Goal: Task Accomplishment & Management: Use online tool/utility

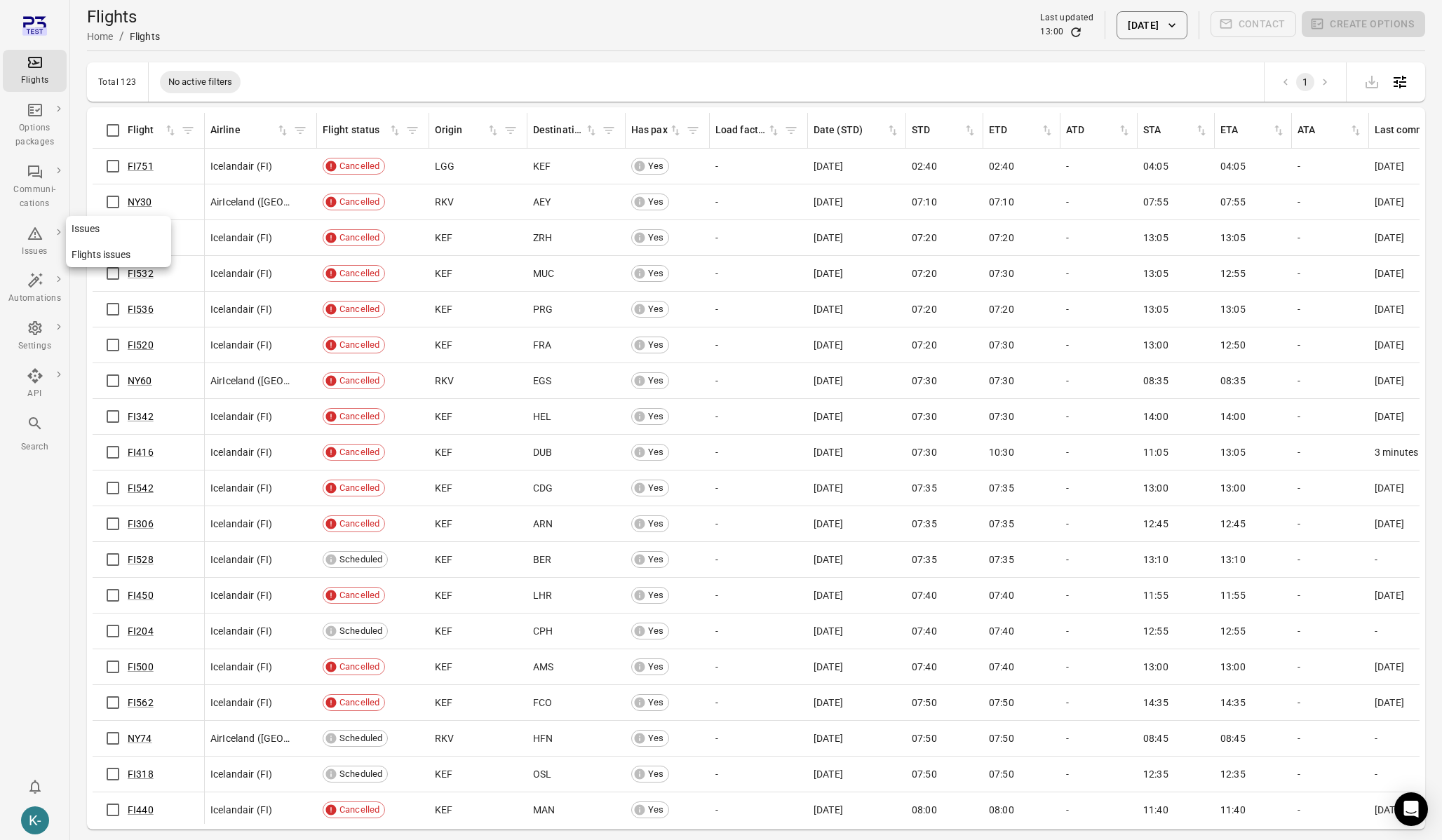
click at [90, 253] on link "Flights issues" at bounding box center [118, 254] width 105 height 26
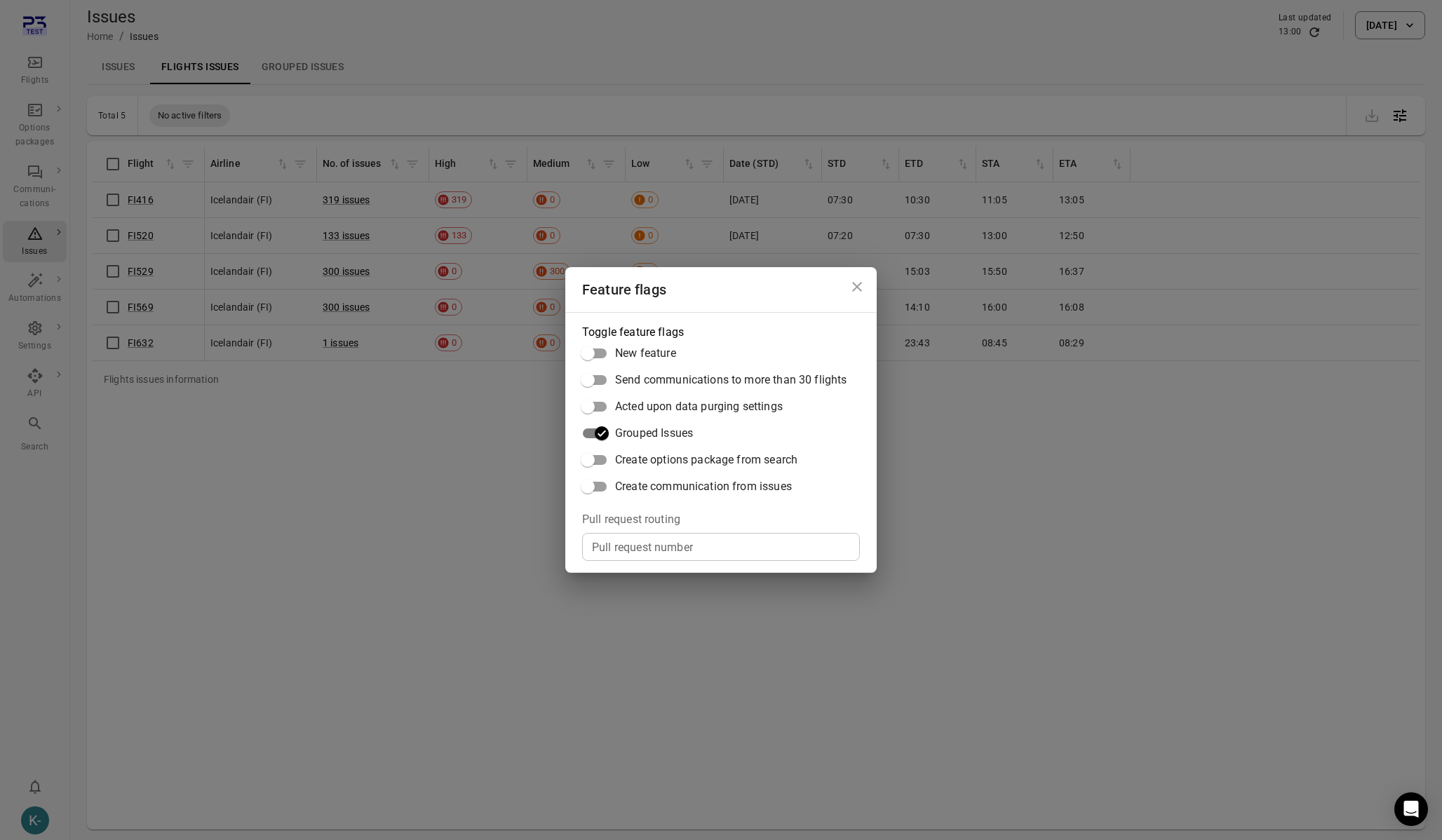
click at [406, 496] on div "Feature flags Toggle feature flags New feature Send communications to more than…" at bounding box center [721, 420] width 1442 height 840
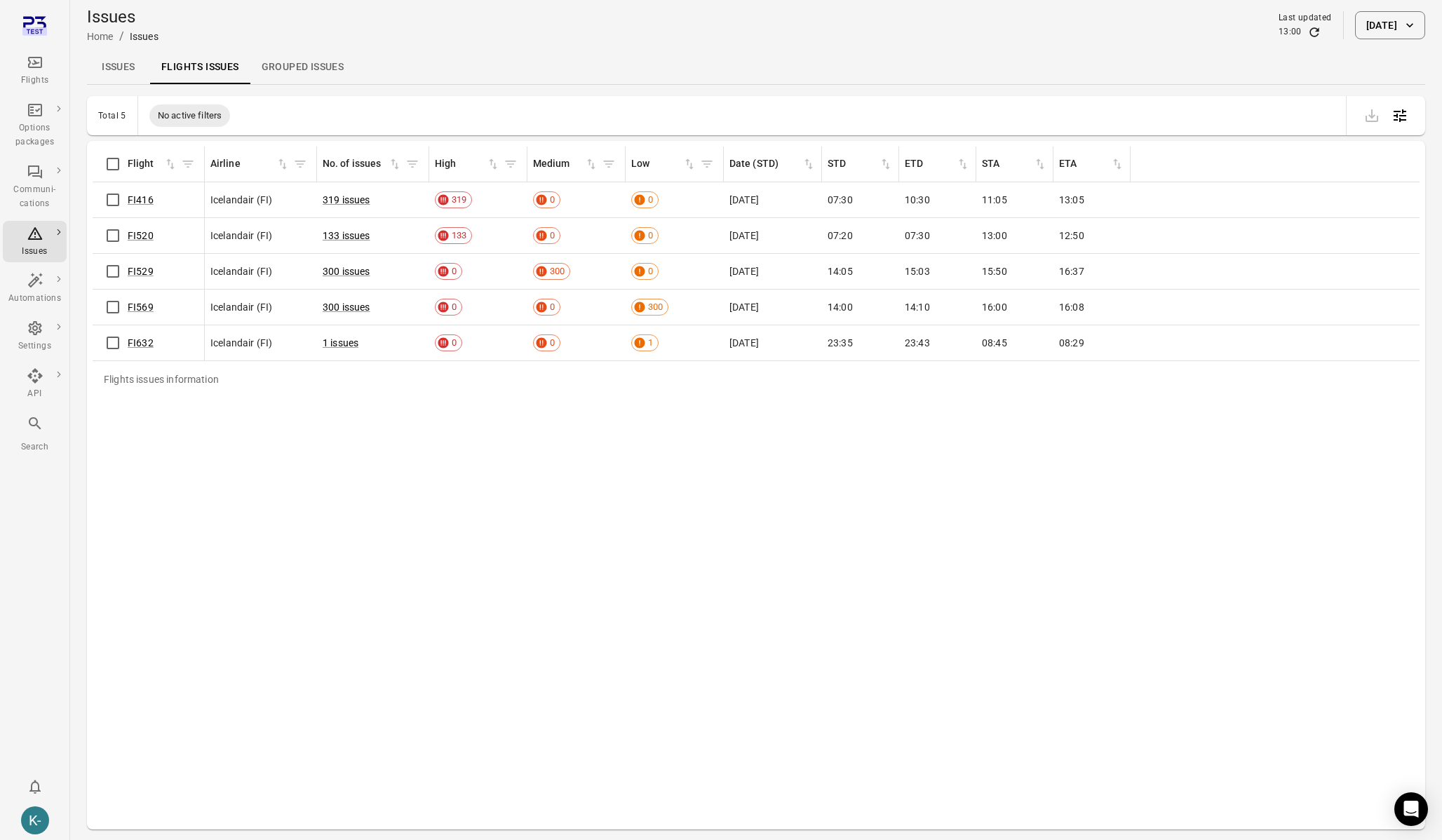
click at [303, 64] on link "Grouped issues" at bounding box center [303, 67] width 105 height 34
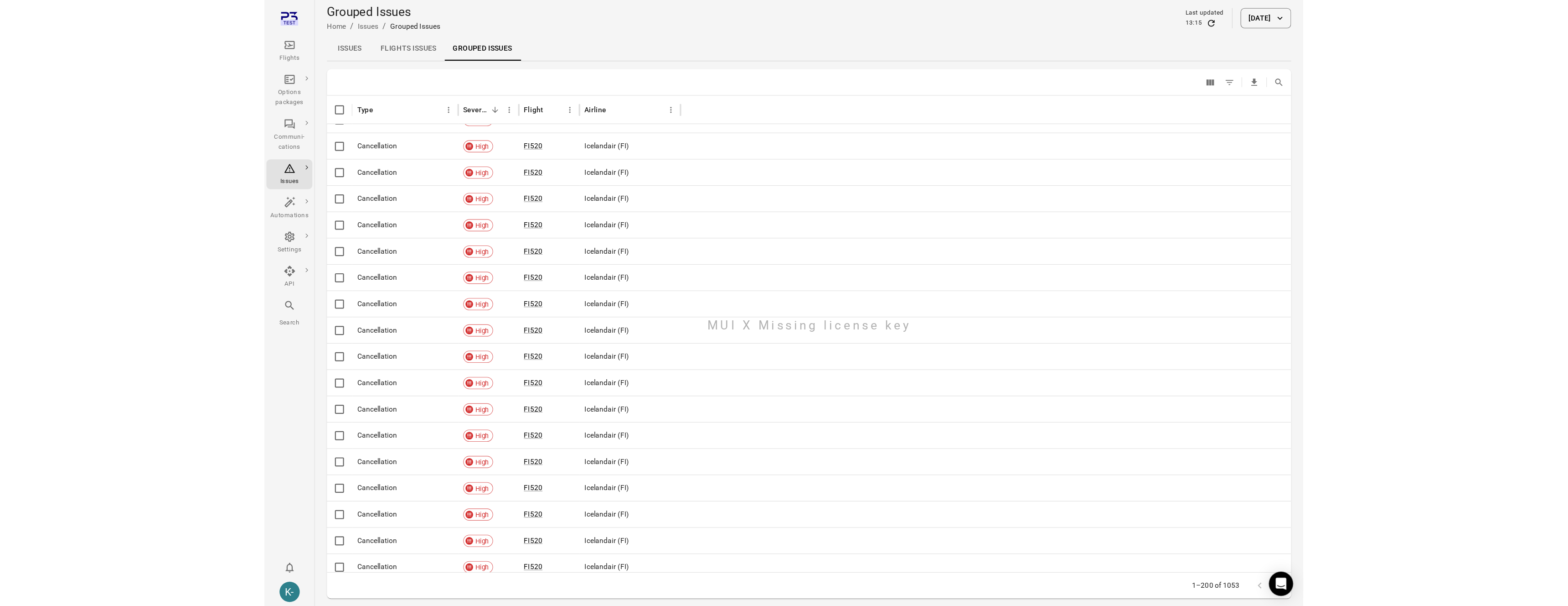
scroll to position [16, 0]
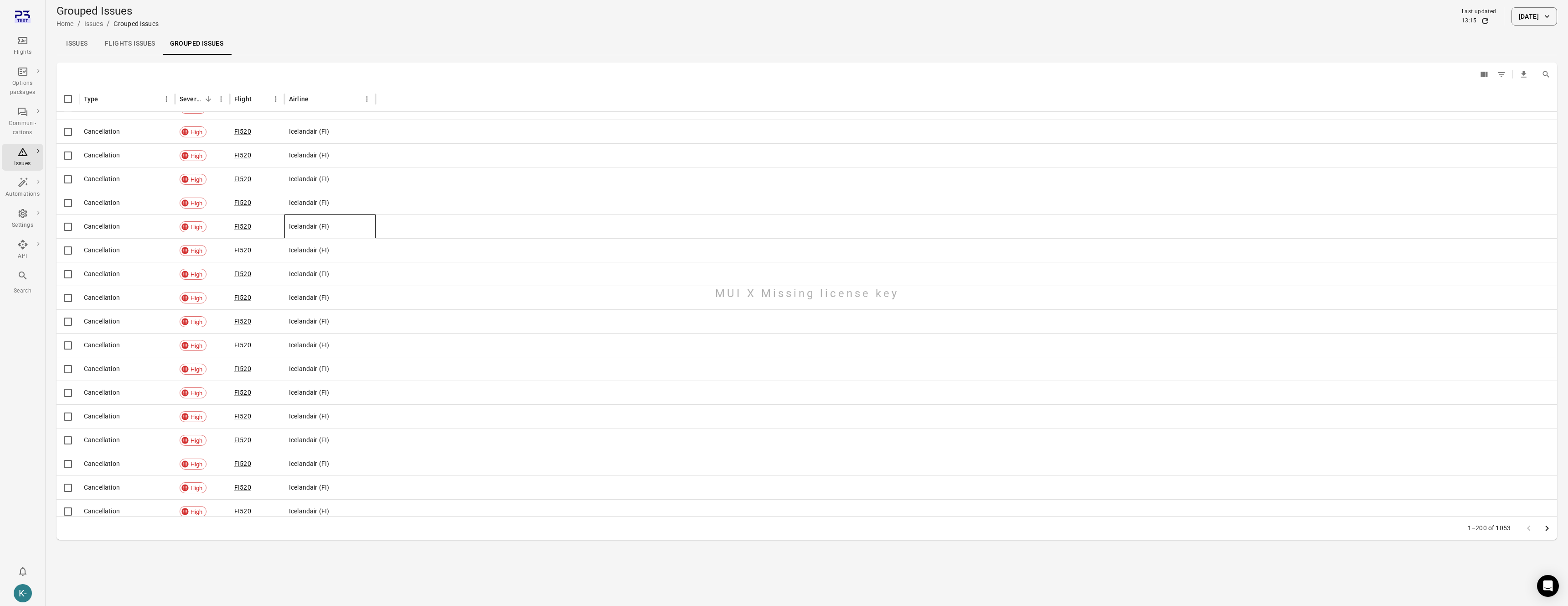
click at [296, 218] on div "Icelandair (FI)" at bounding box center [330, 227] width 91 height 24
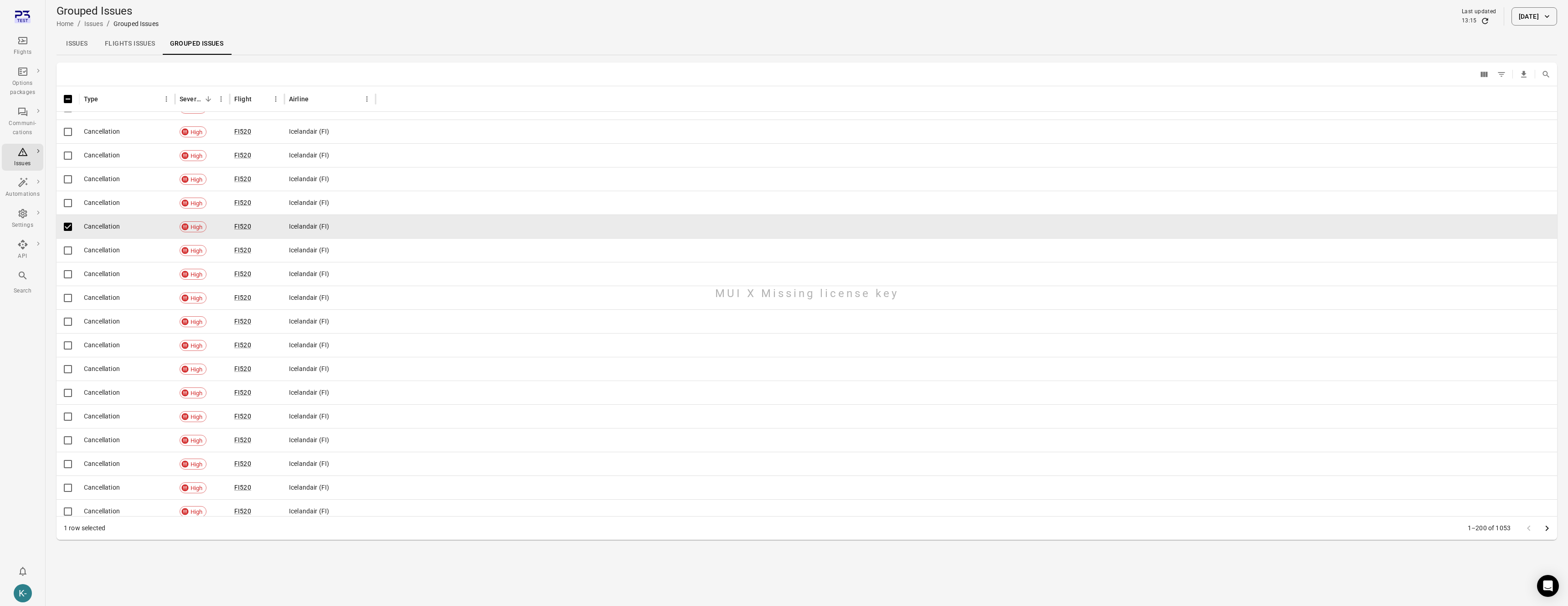
click at [511, 57] on main "Grouped Issues Home / Issues / Grouped Issues Last updated 13:15 15 Oct 2025 Is…" at bounding box center [807, 303] width 1523 height 606
click at [744, 41] on div "Issues Flights issues Grouped issues" at bounding box center [807, 44] width 1501 height 22
click at [937, 73] on icon "Filters" at bounding box center [1501, 74] width 9 height 9
click at [937, 104] on icon "Delete" at bounding box center [1252, 100] width 9 height 9
click at [937, 75] on icon "Filters" at bounding box center [1501, 74] width 9 height 9
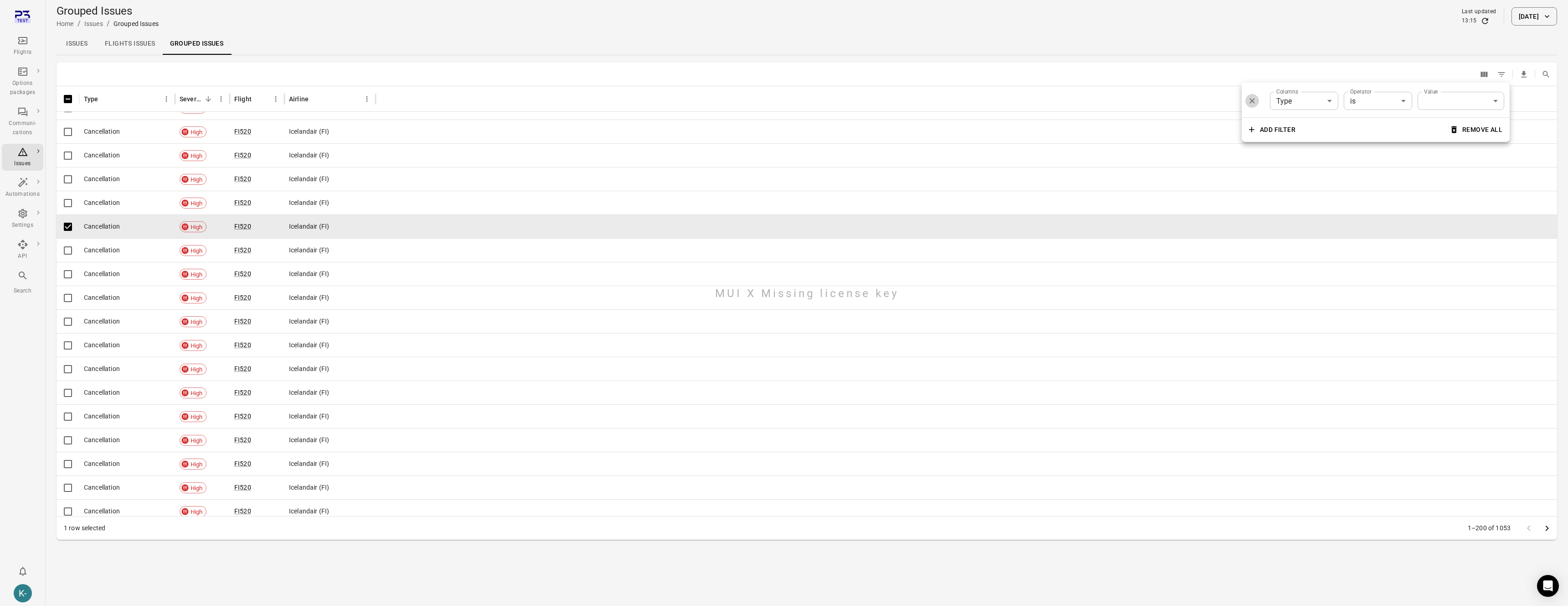
click at [937, 104] on icon "Delete" at bounding box center [1252, 100] width 9 height 9
click at [566, 38] on div "Issues Flights issues Grouped issues" at bounding box center [807, 44] width 1501 height 22
click at [583, 27] on div "Grouped Issues Home / Issues / Grouped Issues Last updated 13:15 15 Oct 2025" at bounding box center [807, 16] width 1501 height 25
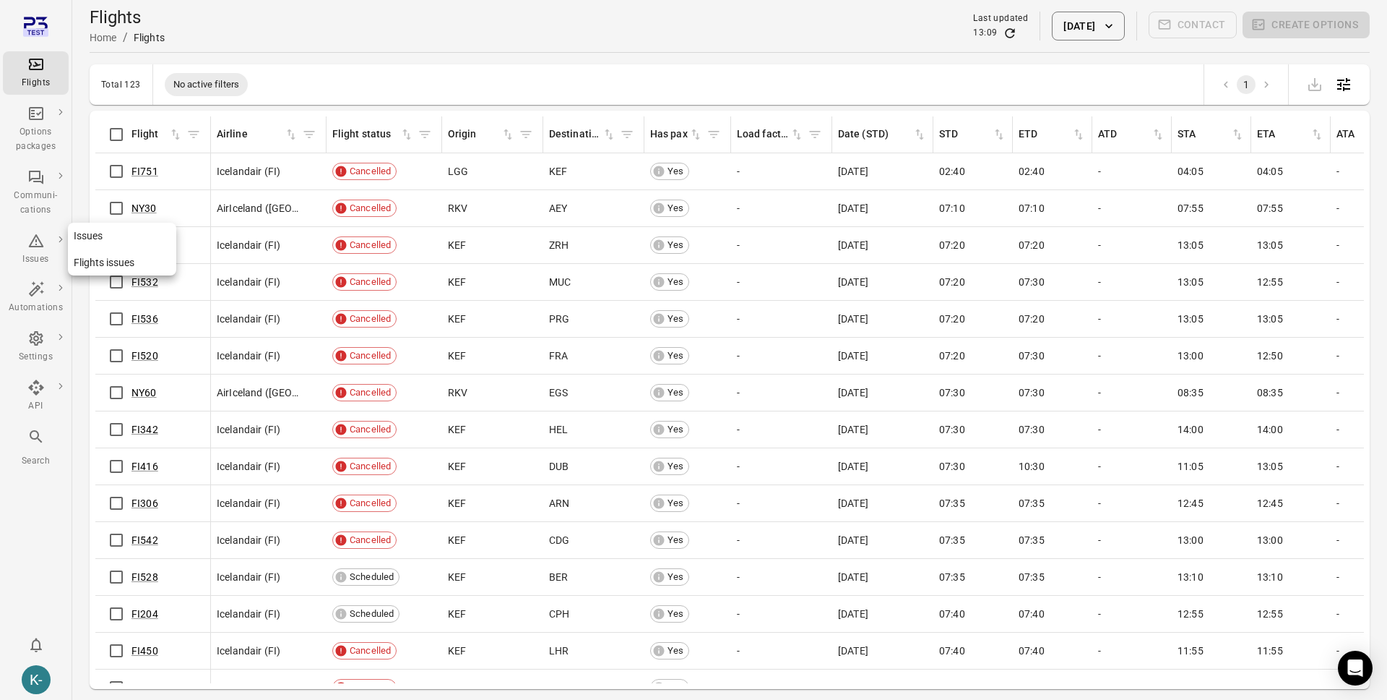
click at [125, 237] on link "Issues" at bounding box center [122, 236] width 108 height 27
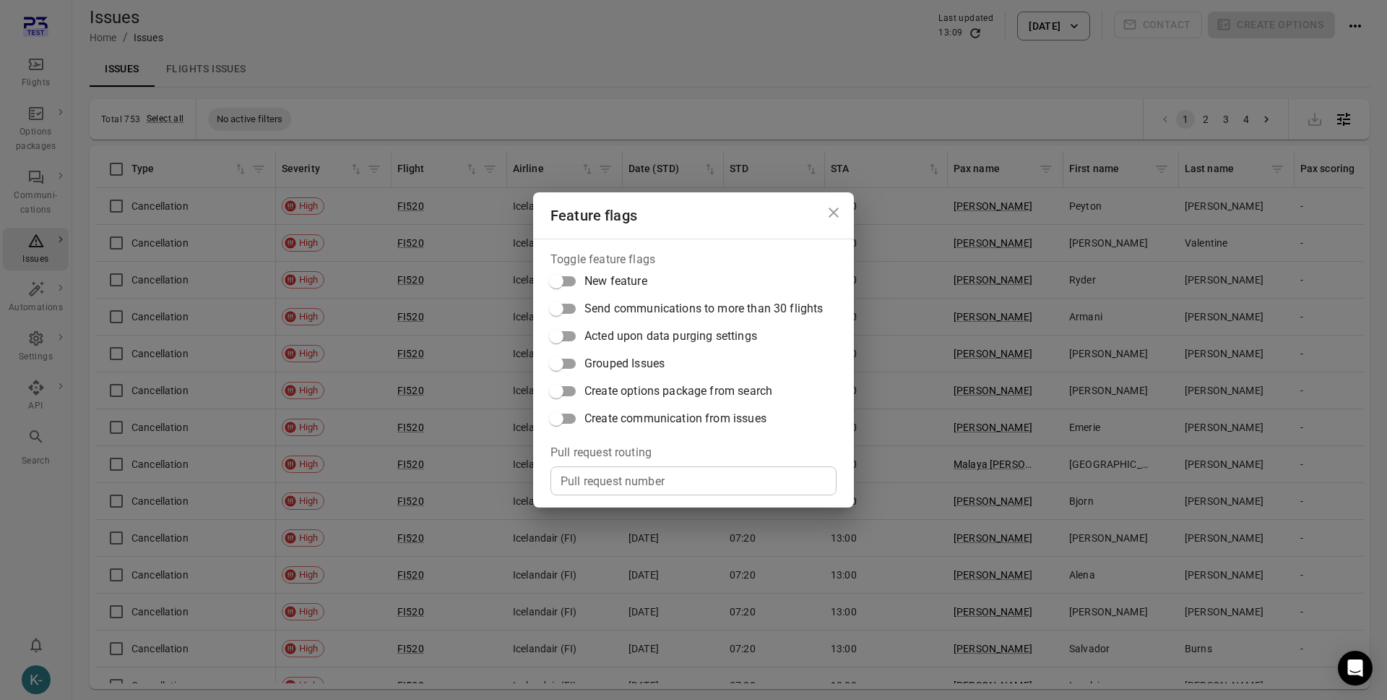
click at [595, 367] on span "Grouped Issues" at bounding box center [625, 363] width 80 height 17
click at [836, 216] on icon "Close dialog" at bounding box center [833, 212] width 17 height 17
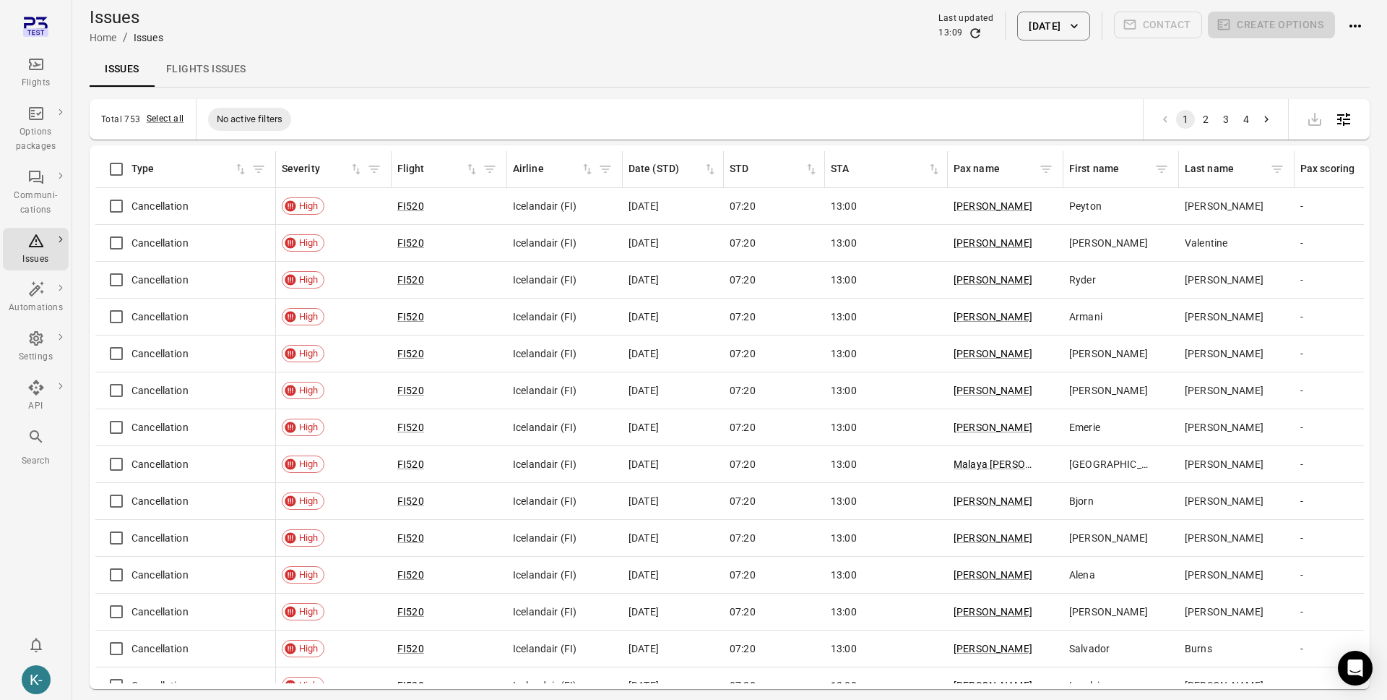
click at [343, 44] on div "Issues Home / Issues Last updated 13:09 15 Oct 2025 Contact Create options" at bounding box center [730, 26] width 1280 height 40
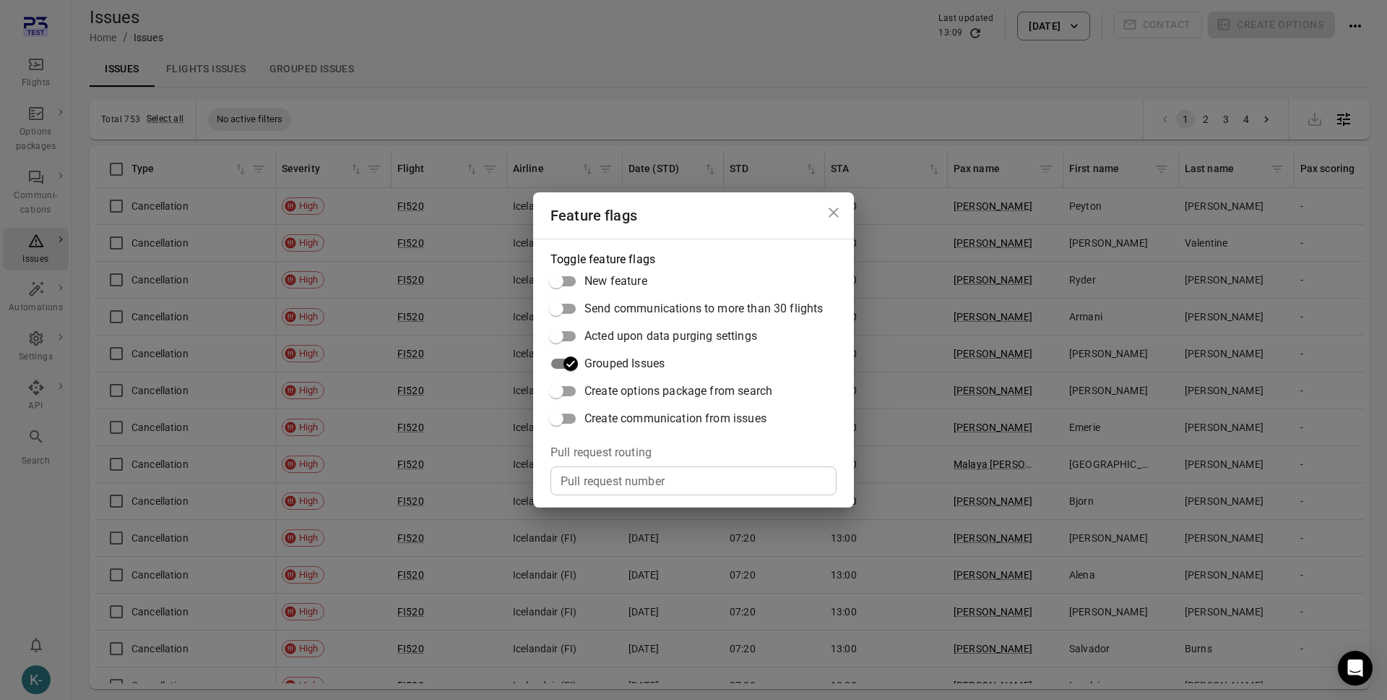
click at [552, 13] on div "Feature flags Toggle feature flags New feature Send communications to more than…" at bounding box center [693, 350] width 1387 height 700
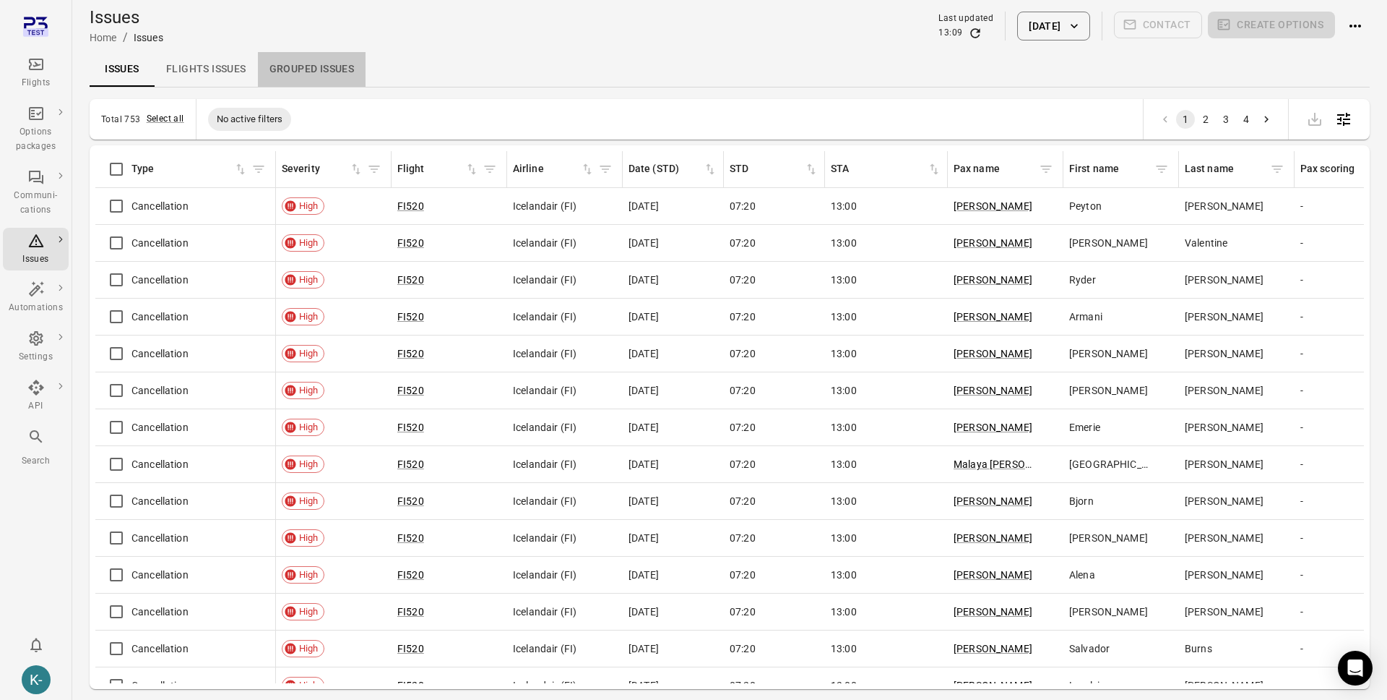
click at [344, 70] on link "Grouped issues" at bounding box center [312, 69] width 108 height 35
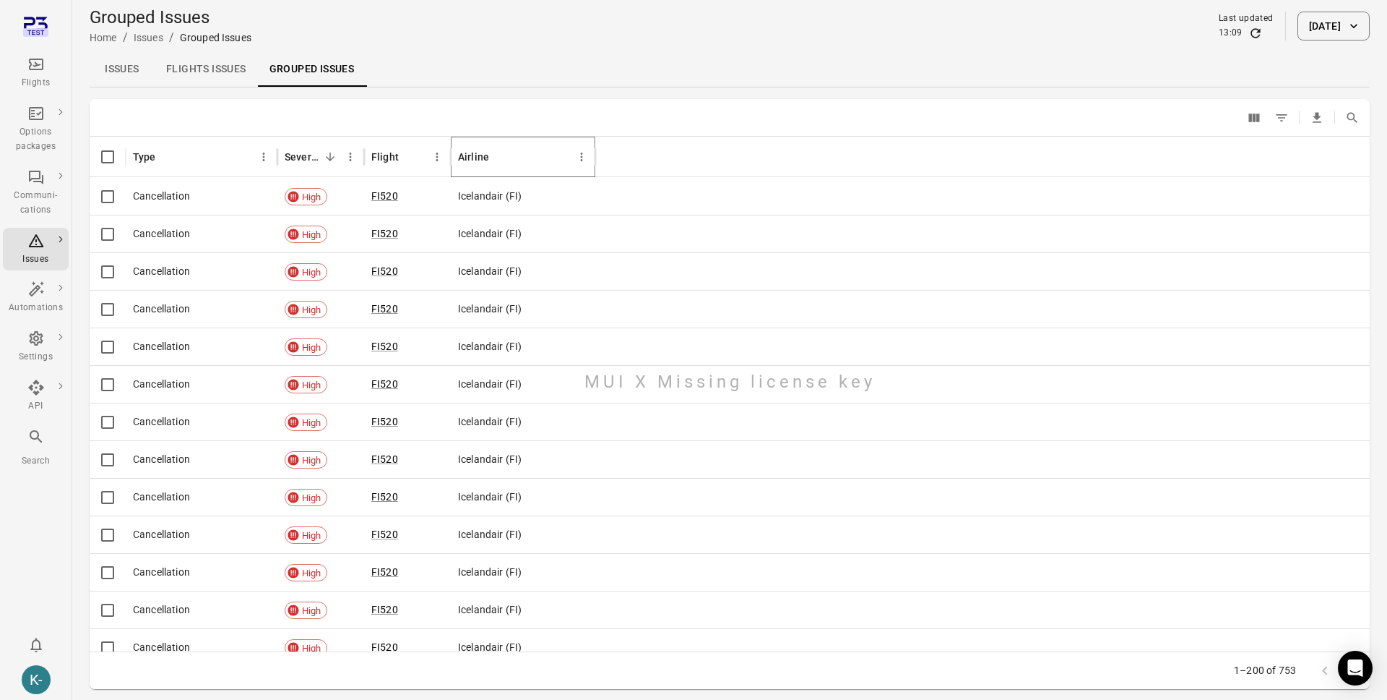
click at [504, 158] on icon "Sort" at bounding box center [500, 156] width 13 height 13
click at [406, 155] on icon "Sort" at bounding box center [410, 156] width 9 height 9
click at [260, 155] on icon "Type column menu" at bounding box center [263, 156] width 13 height 13
click at [1325, 37] on button "[DATE]" at bounding box center [1334, 26] width 72 height 29
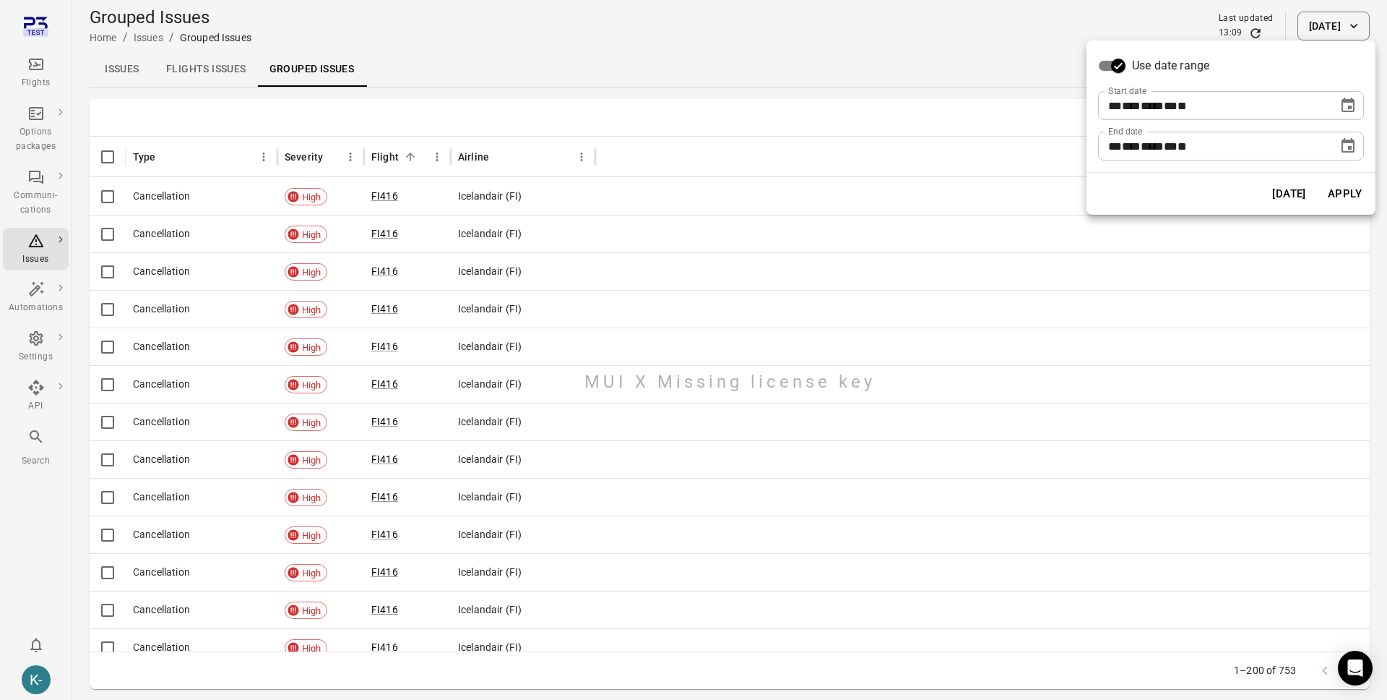
click at [1345, 105] on icon "Choose date, selected date is Oct 15, 2025" at bounding box center [1348, 105] width 17 height 17
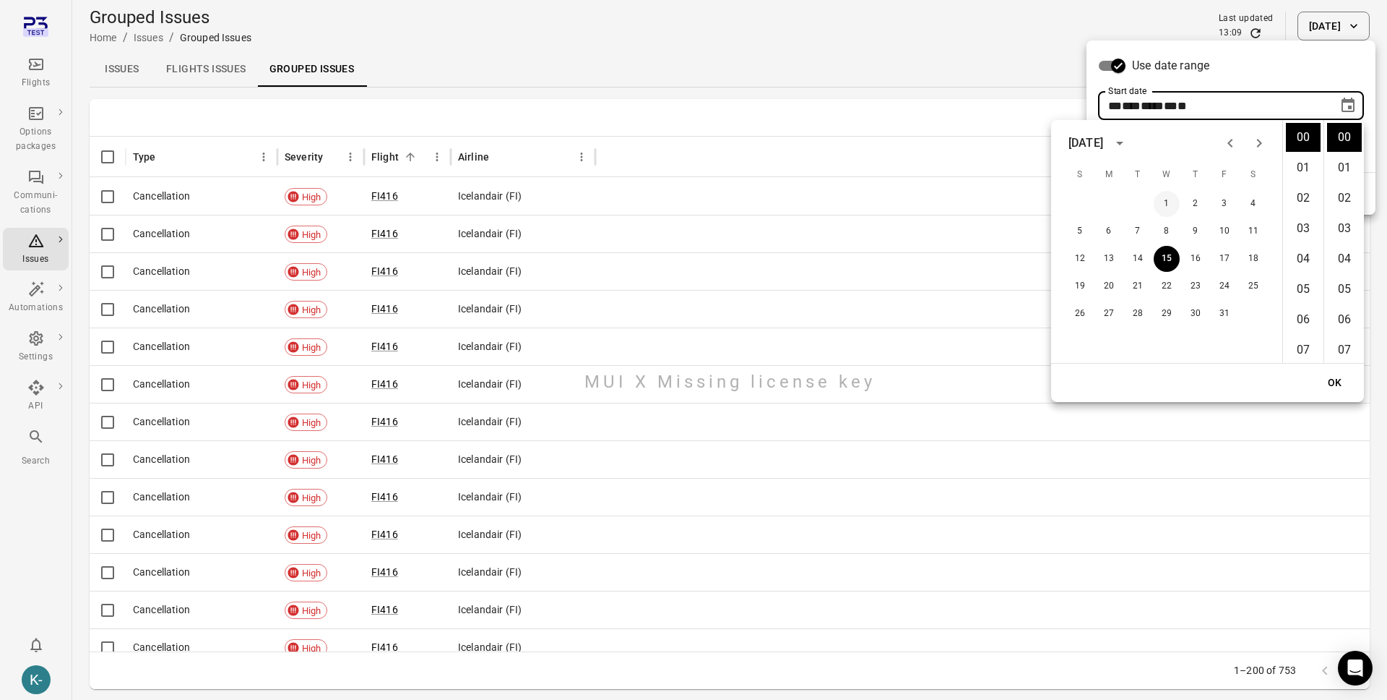
click at [1166, 202] on button "1" at bounding box center [1167, 204] width 26 height 26
type input "**********"
click at [1320, 78] on div "Use date range" at bounding box center [1231, 65] width 266 height 27
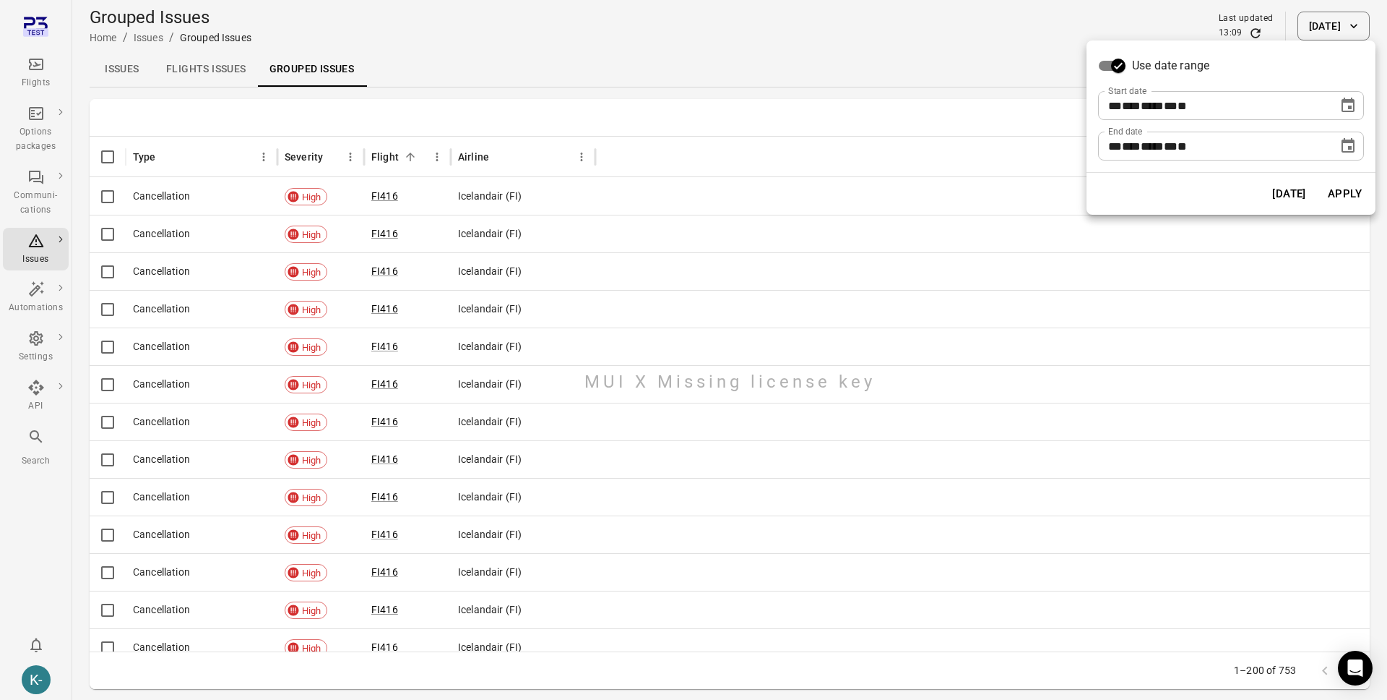
drag, startPoint x: 1349, startPoint y: 150, endPoint x: 1348, endPoint y: 158, distance: 8.8
click at [1349, 150] on icon "Choose date, selected date is Oct 15, 2025" at bounding box center [1348, 145] width 17 height 17
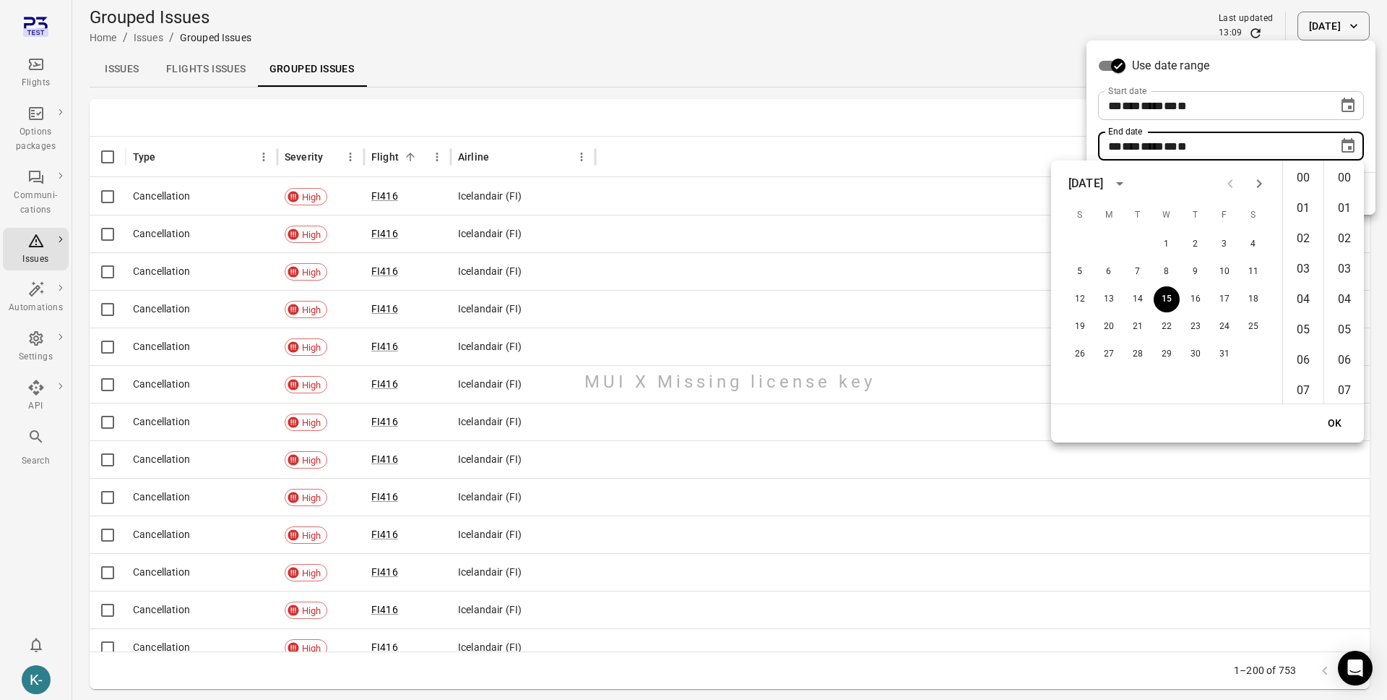
scroll to position [1581, 0]
click at [1231, 351] on button "31" at bounding box center [1225, 354] width 26 height 26
type input "**********"
click at [1338, 429] on button "OK" at bounding box center [1335, 423] width 46 height 27
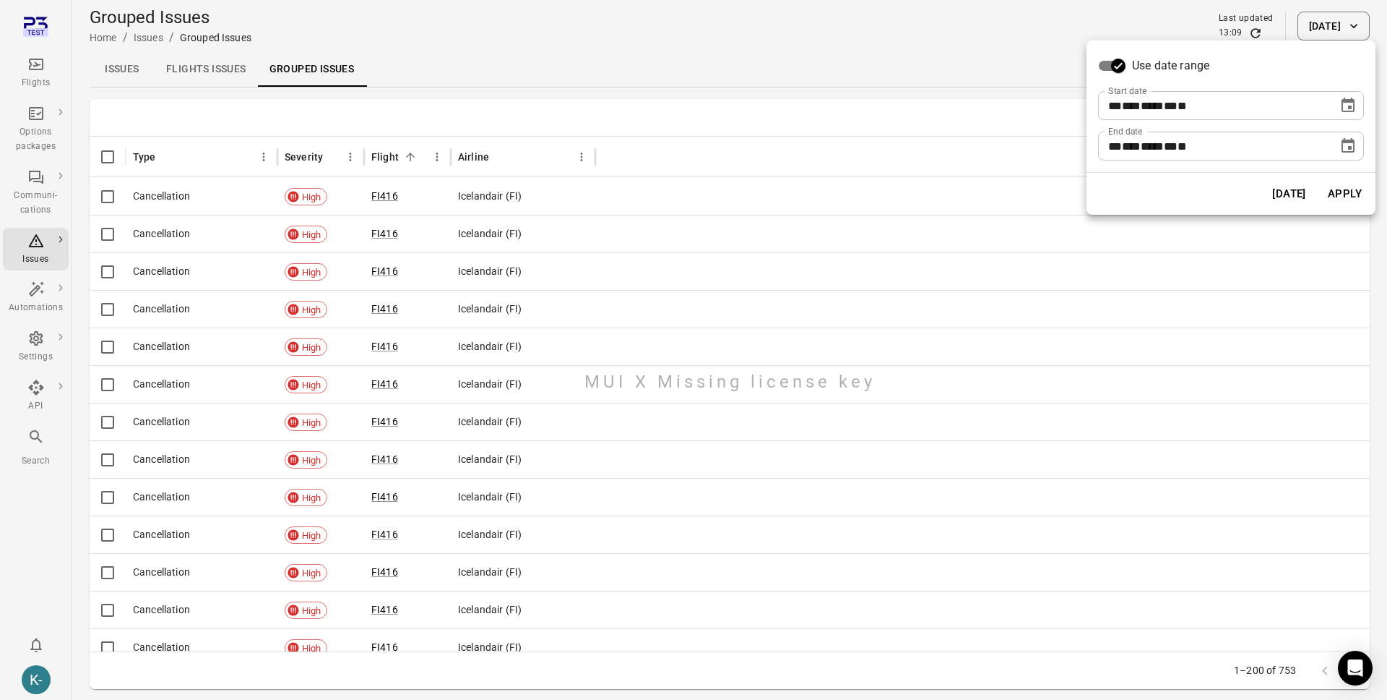
click at [1346, 185] on button "Apply" at bounding box center [1345, 193] width 50 height 30
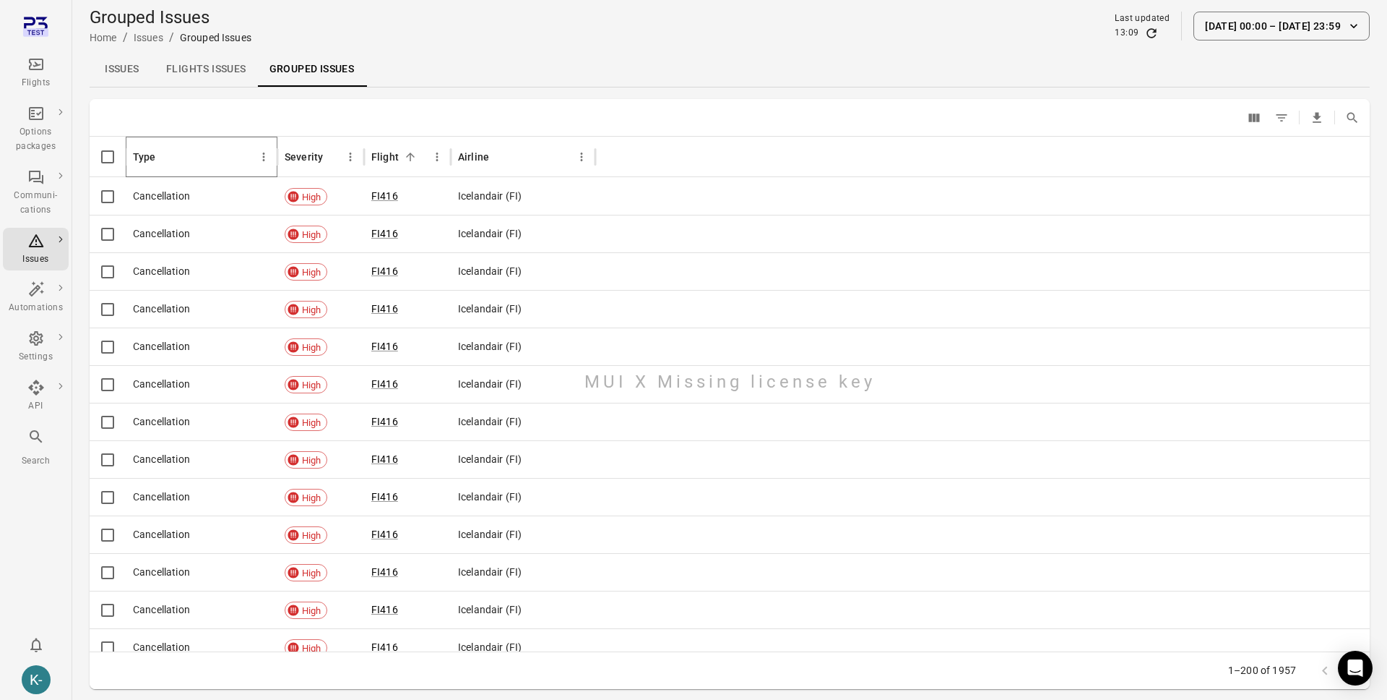
click at [264, 161] on icon "Type column menu" at bounding box center [263, 156] width 13 height 13
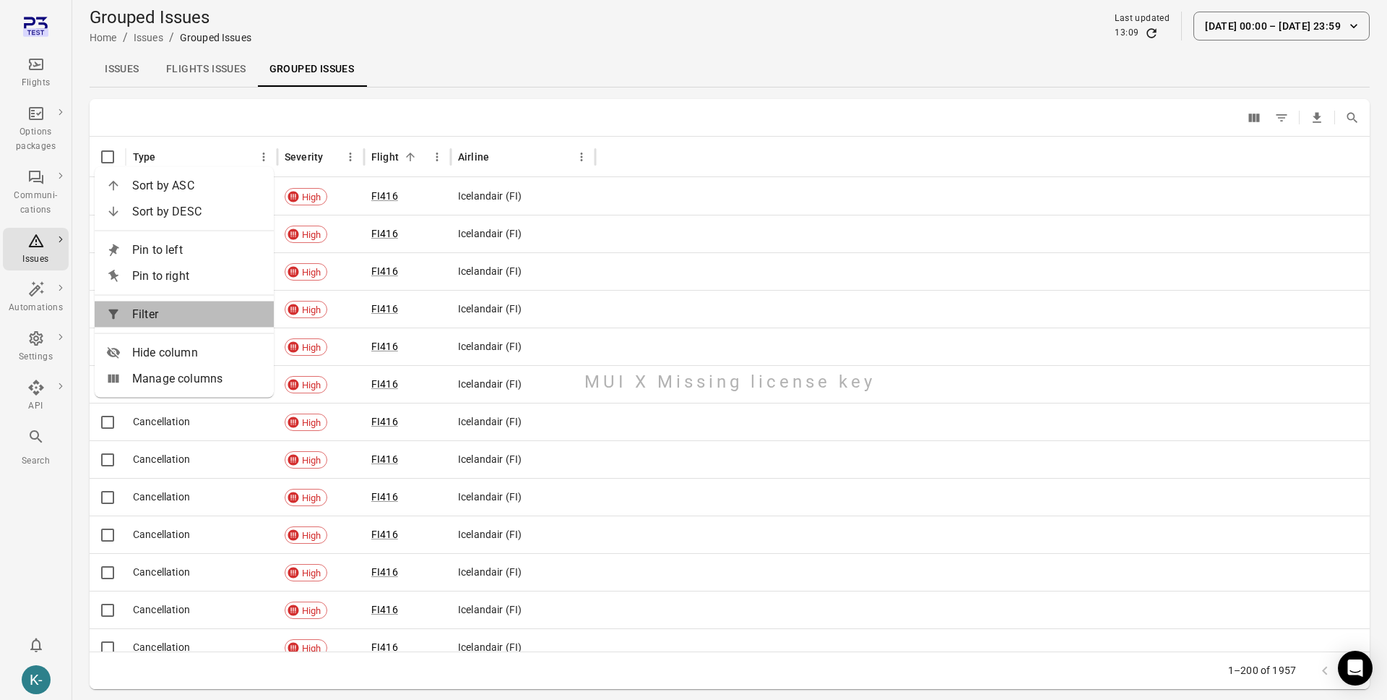
click at [172, 316] on span "Filter" at bounding box center [197, 314] width 130 height 17
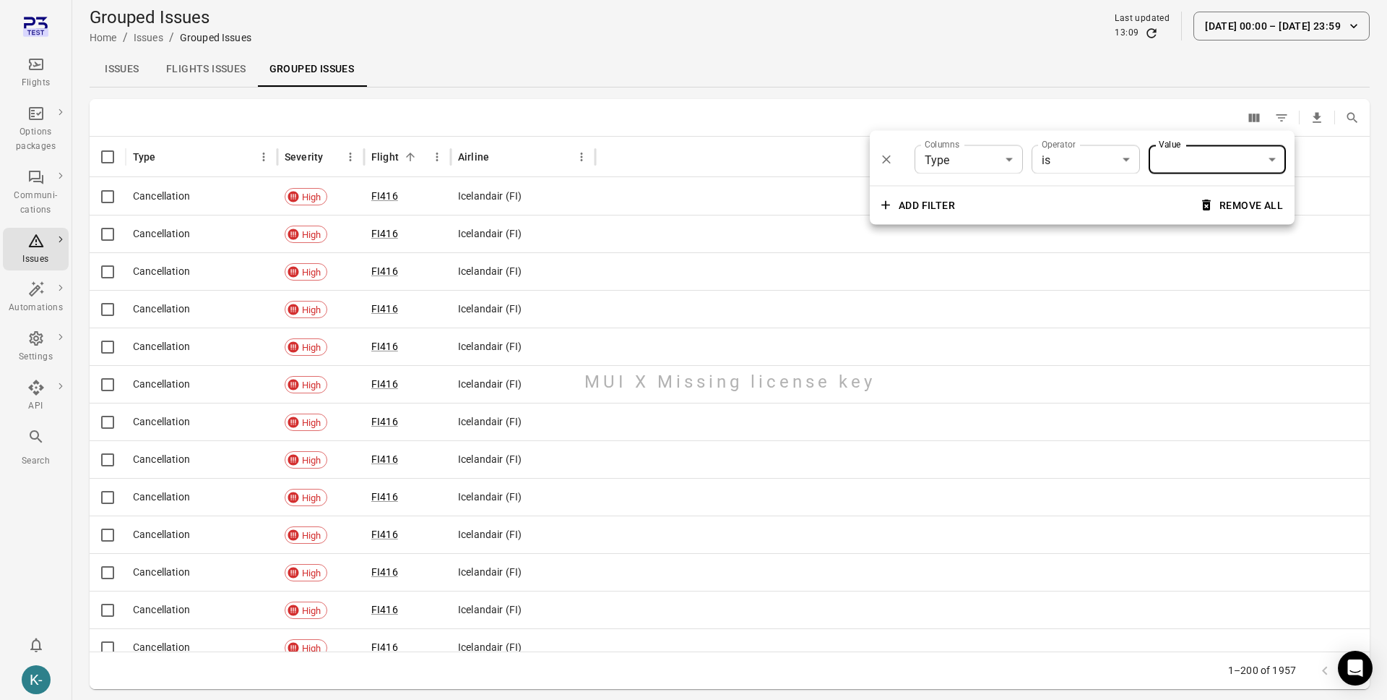
click at [1175, 160] on body "**********" at bounding box center [693, 373] width 1387 height 746
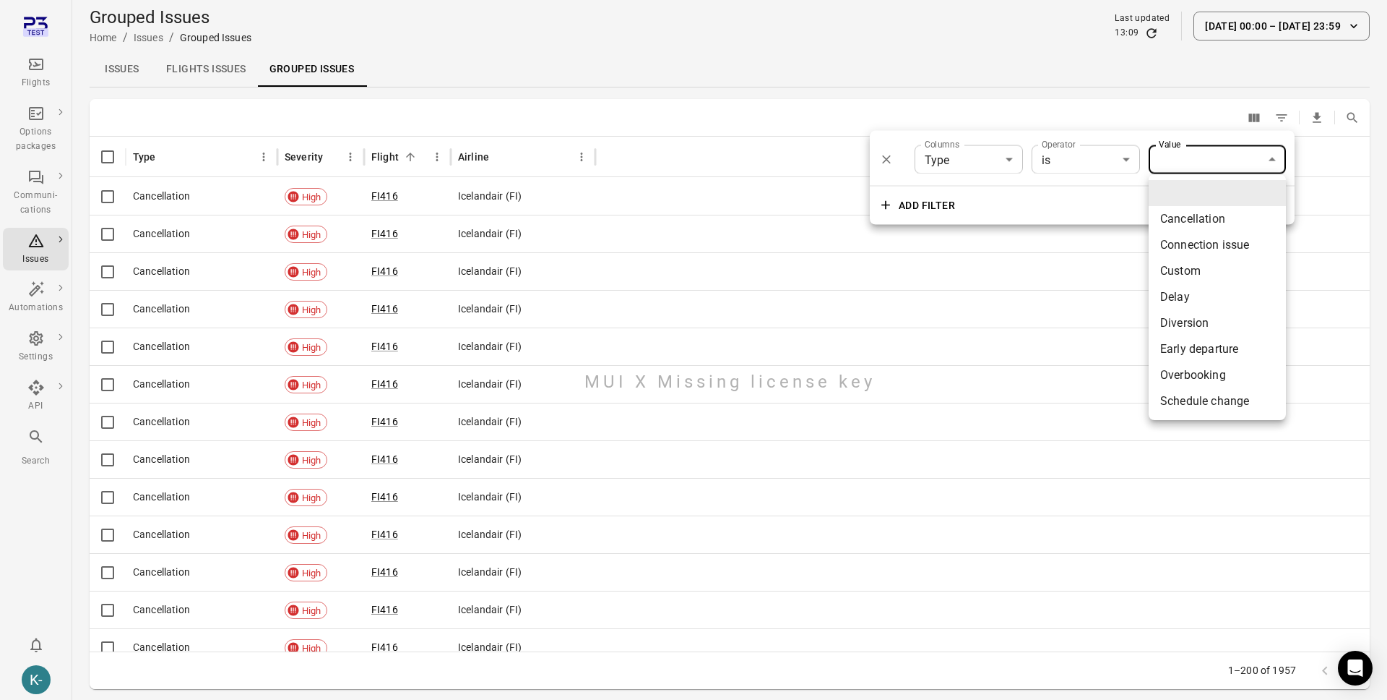
click at [1231, 218] on li "Cancellation" at bounding box center [1217, 219] width 137 height 26
type input "**********"
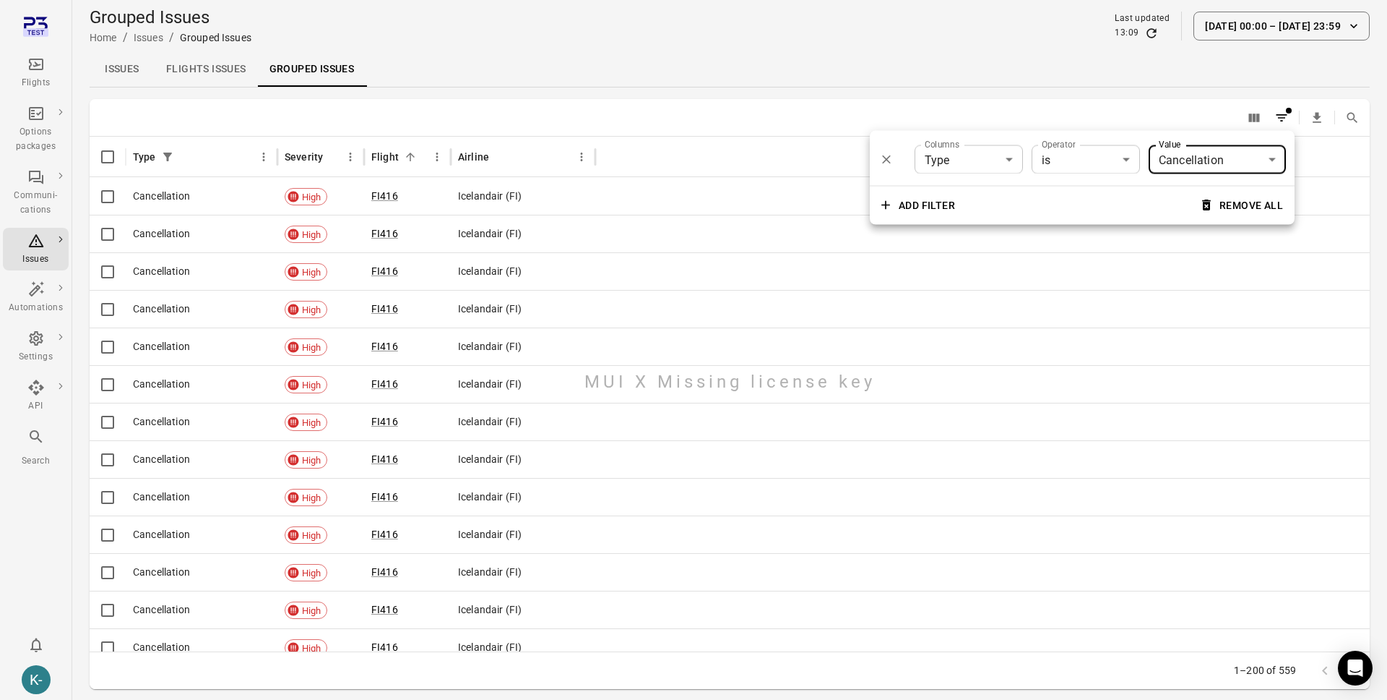
click at [984, 155] on body "**********" at bounding box center [693, 373] width 1387 height 746
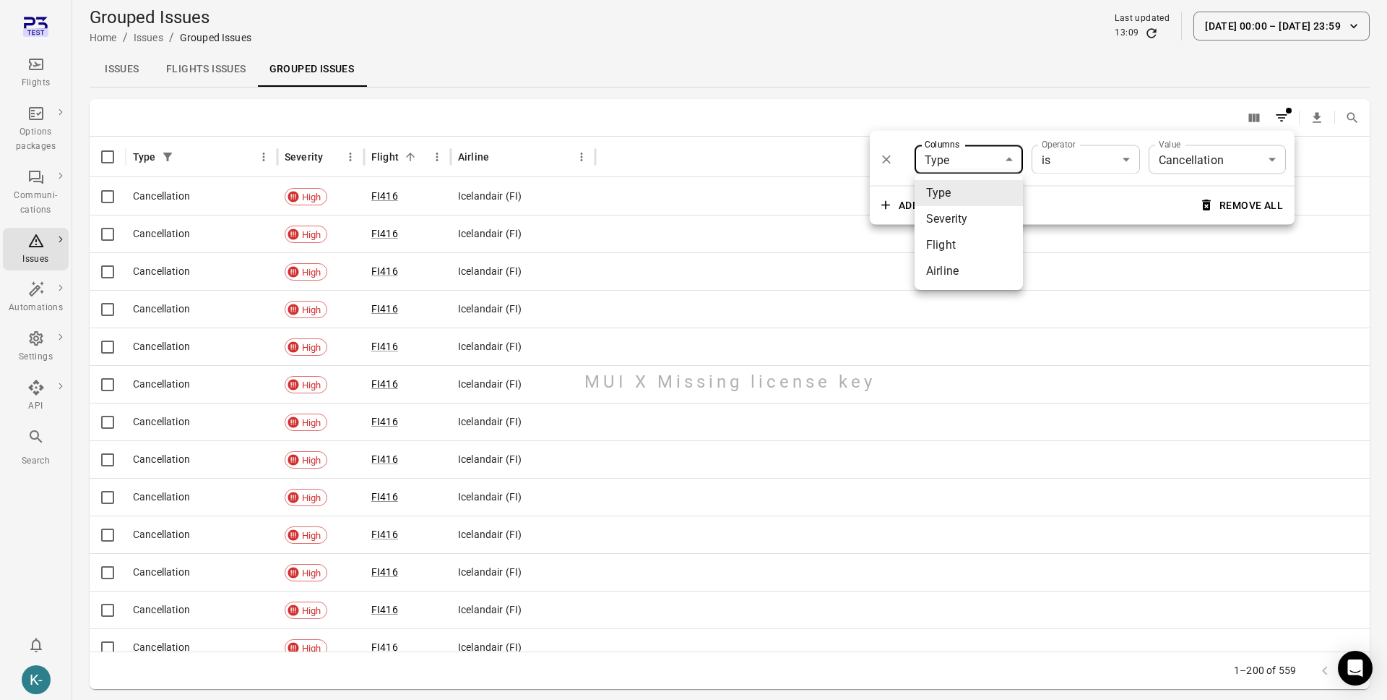
click at [994, 165] on div at bounding box center [693, 350] width 1387 height 700
click at [1109, 154] on body "**********" at bounding box center [693, 373] width 1387 height 746
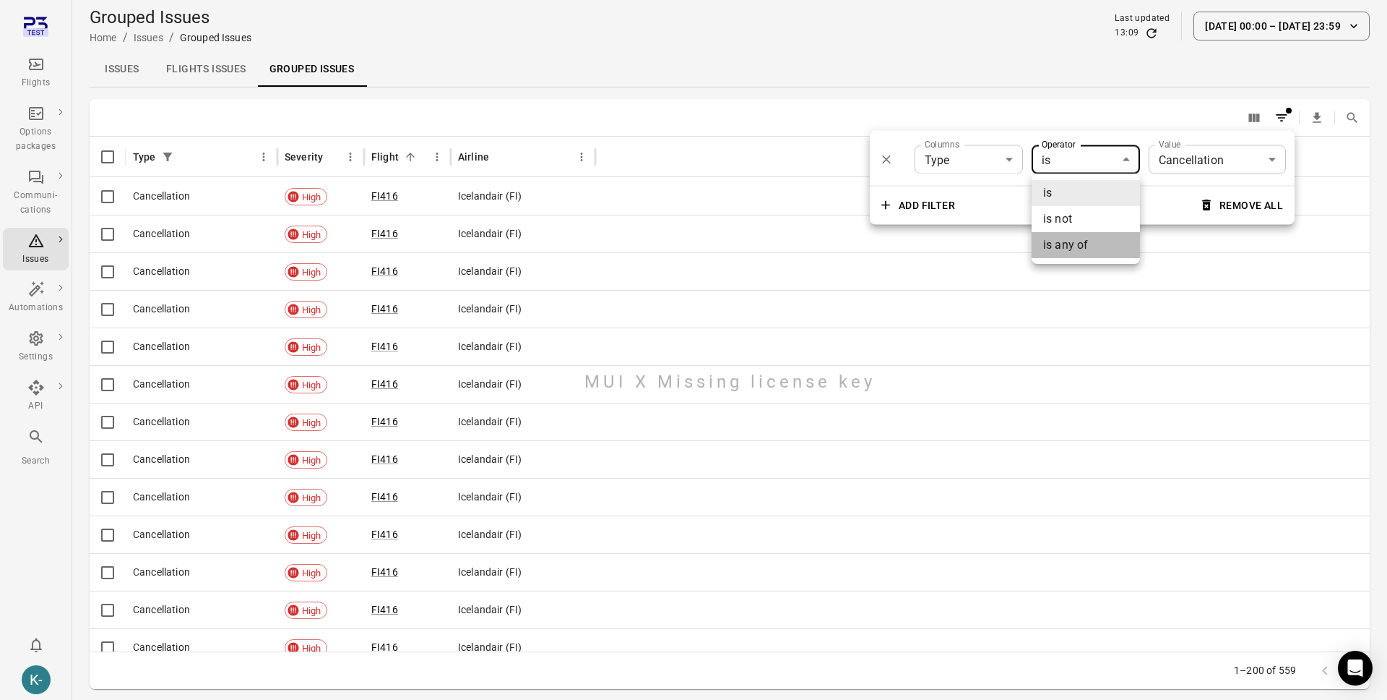
click at [1063, 244] on li "is any of" at bounding box center [1086, 245] width 108 height 26
type input "*******"
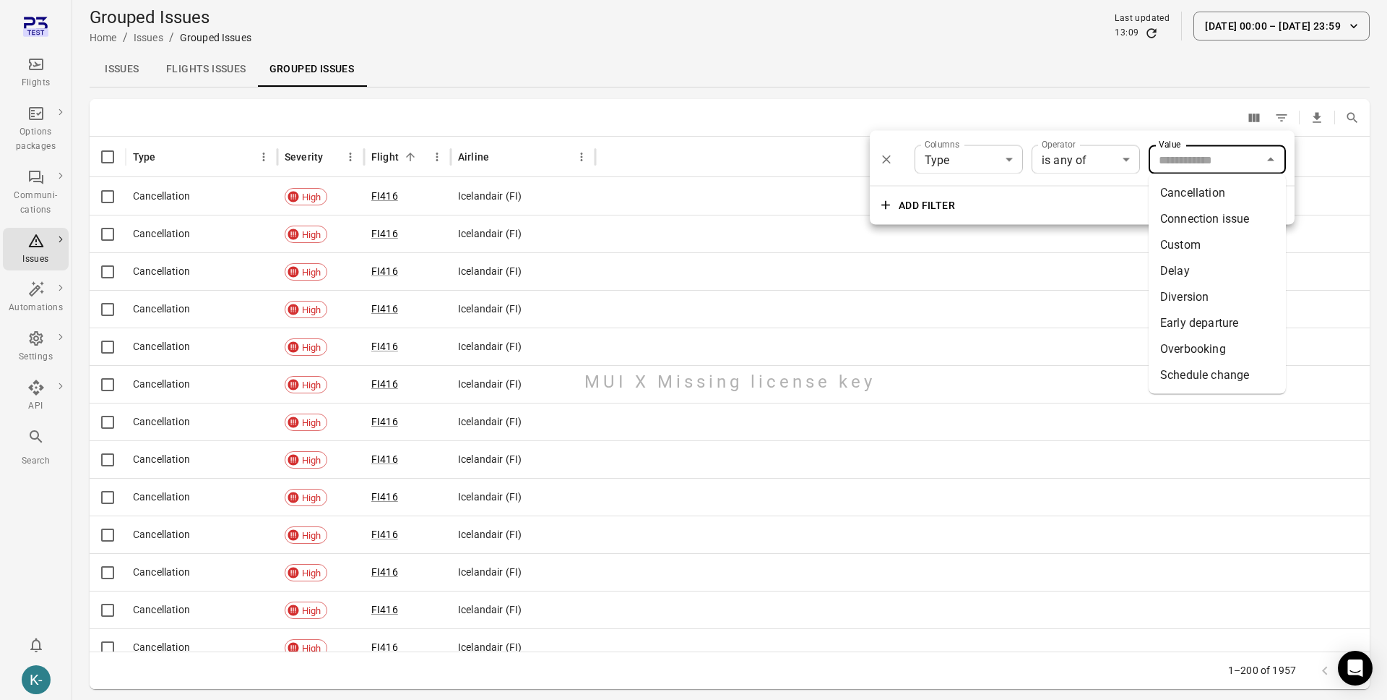
click at [1215, 166] on input "Value" at bounding box center [1205, 160] width 105 height 20
click at [1199, 197] on li "Cancellation" at bounding box center [1217, 193] width 137 height 26
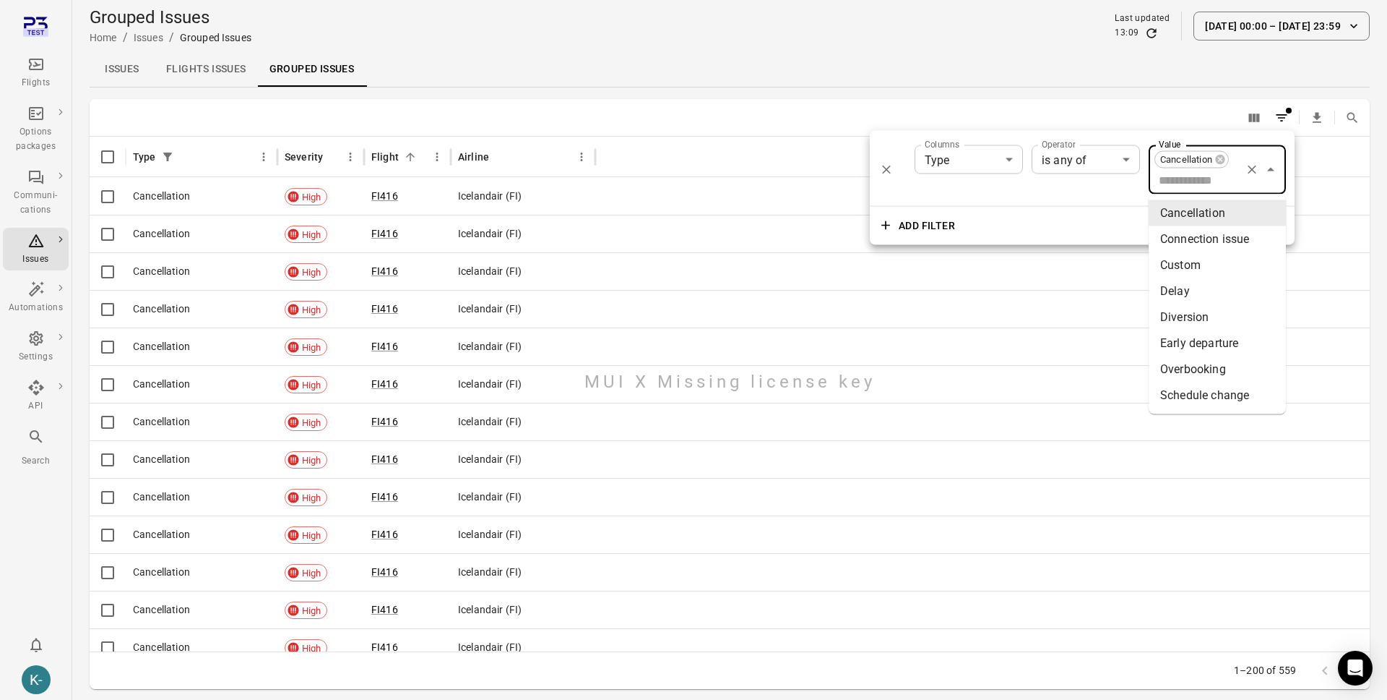
click at [1195, 177] on input "Value" at bounding box center [1196, 180] width 86 height 20
click at [1194, 287] on li "Delay" at bounding box center [1217, 291] width 137 height 26
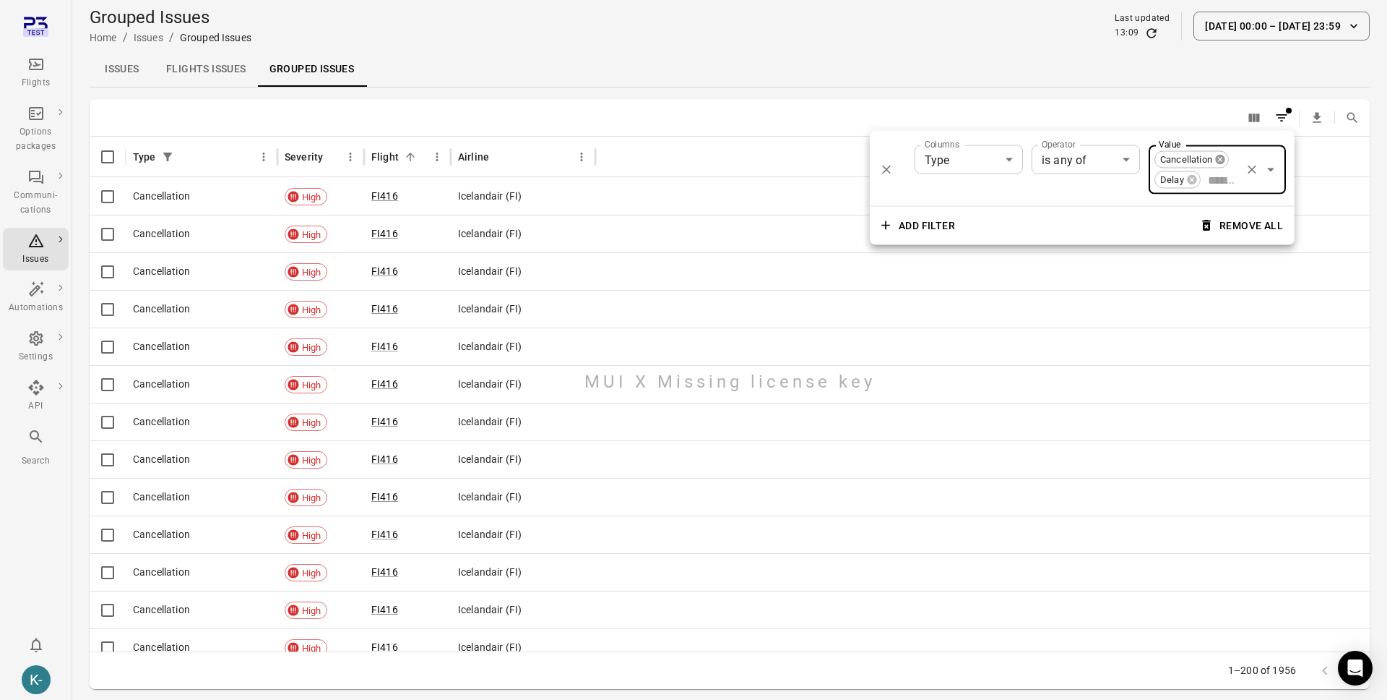
click at [1216, 158] on icon at bounding box center [1221, 160] width 12 height 12
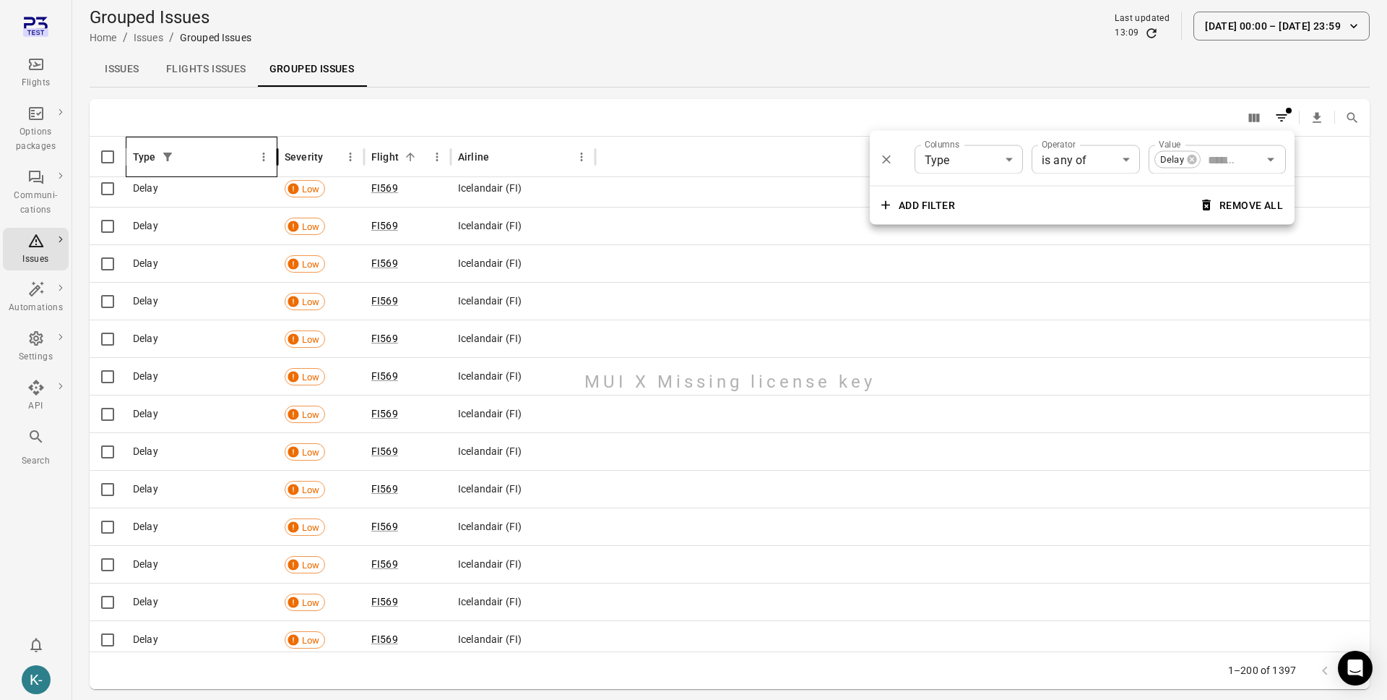
click at [775, 121] on div "​ ​" at bounding box center [730, 118] width 1280 height 38
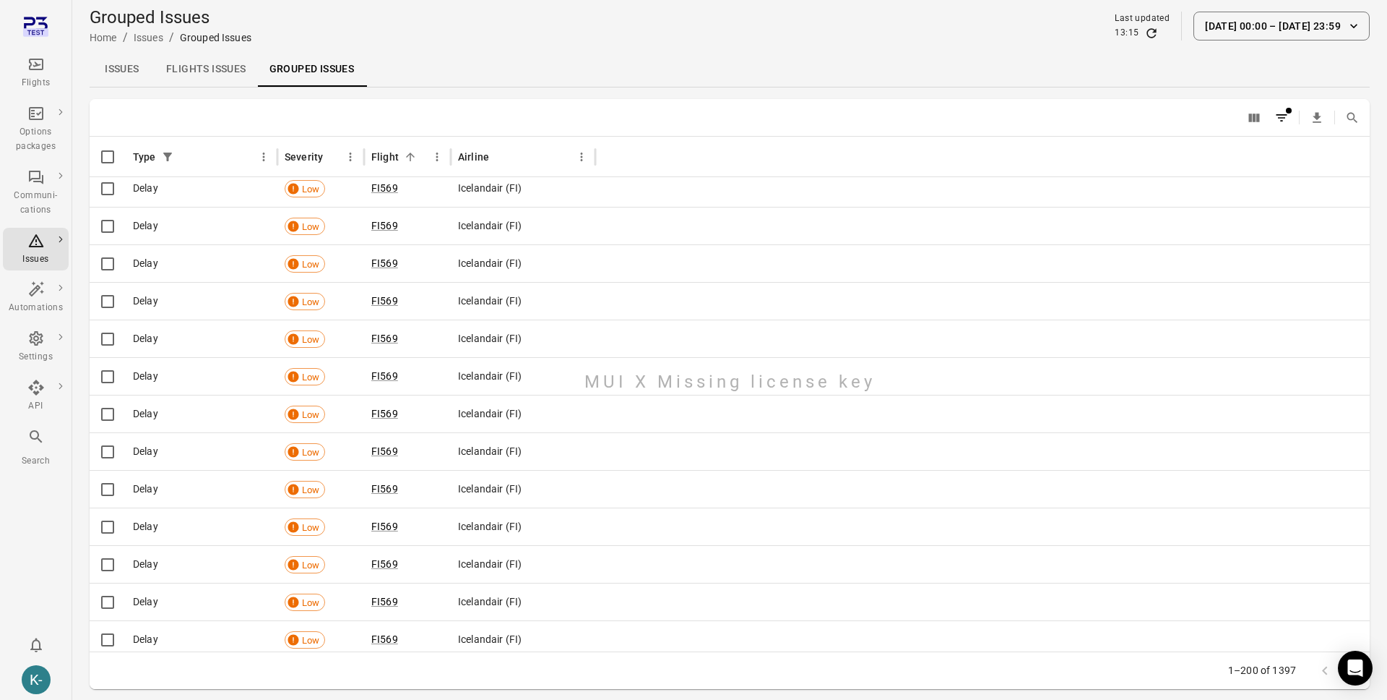
click at [199, 70] on link "Flights issues" at bounding box center [206, 69] width 103 height 35
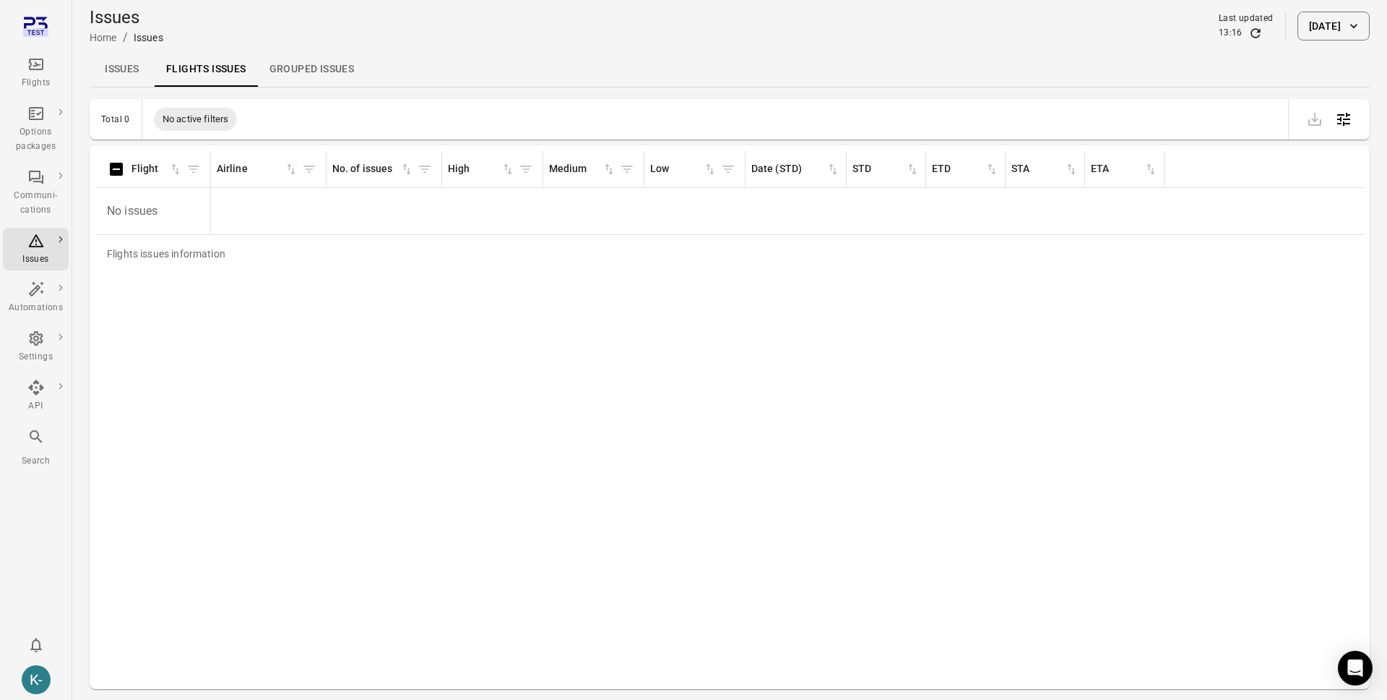
click at [129, 62] on link "Issues" at bounding box center [122, 69] width 65 height 35
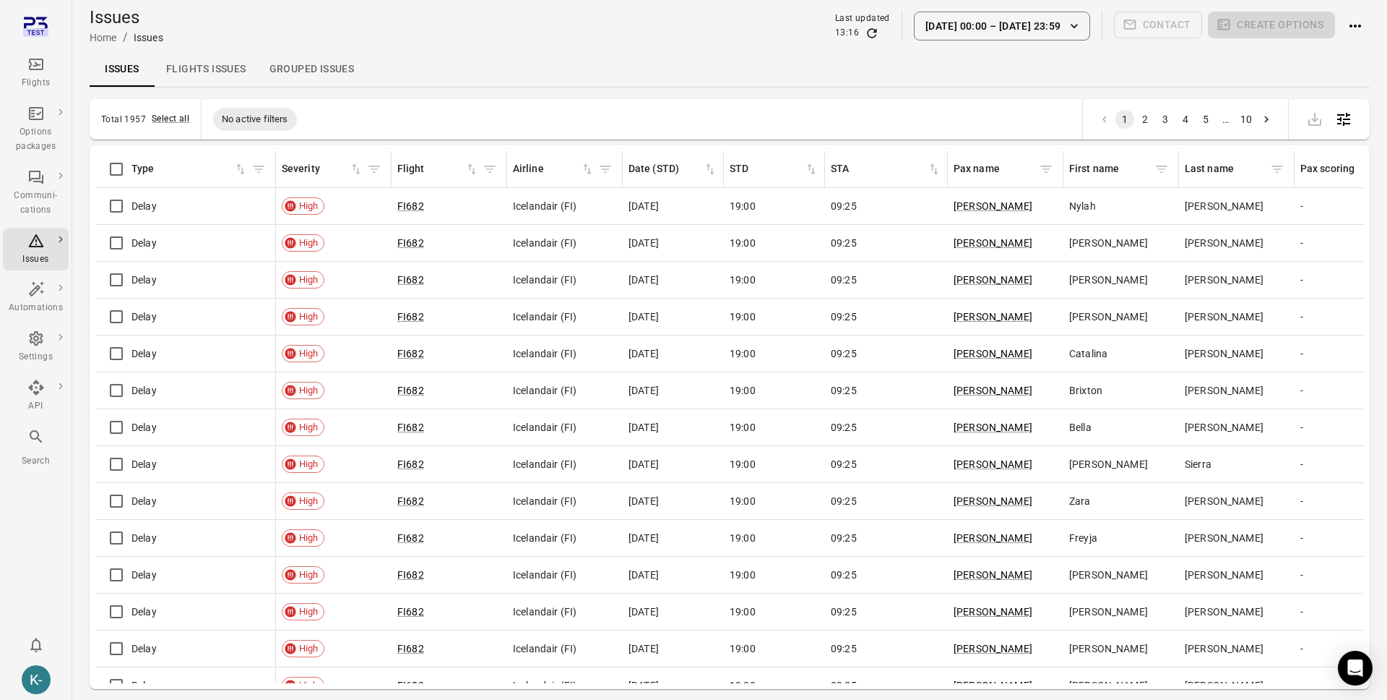
click at [219, 63] on link "Flights issues" at bounding box center [206, 69] width 103 height 35
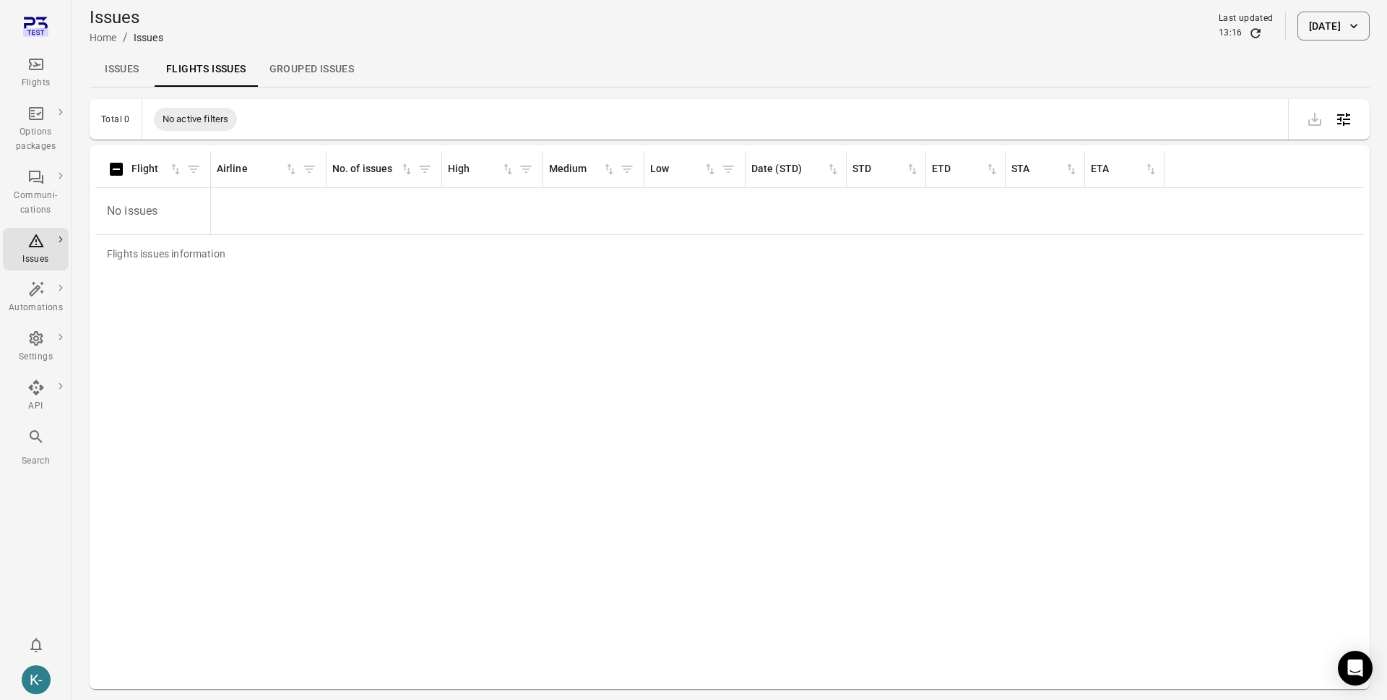
click at [136, 65] on link "Issues" at bounding box center [122, 69] width 65 height 35
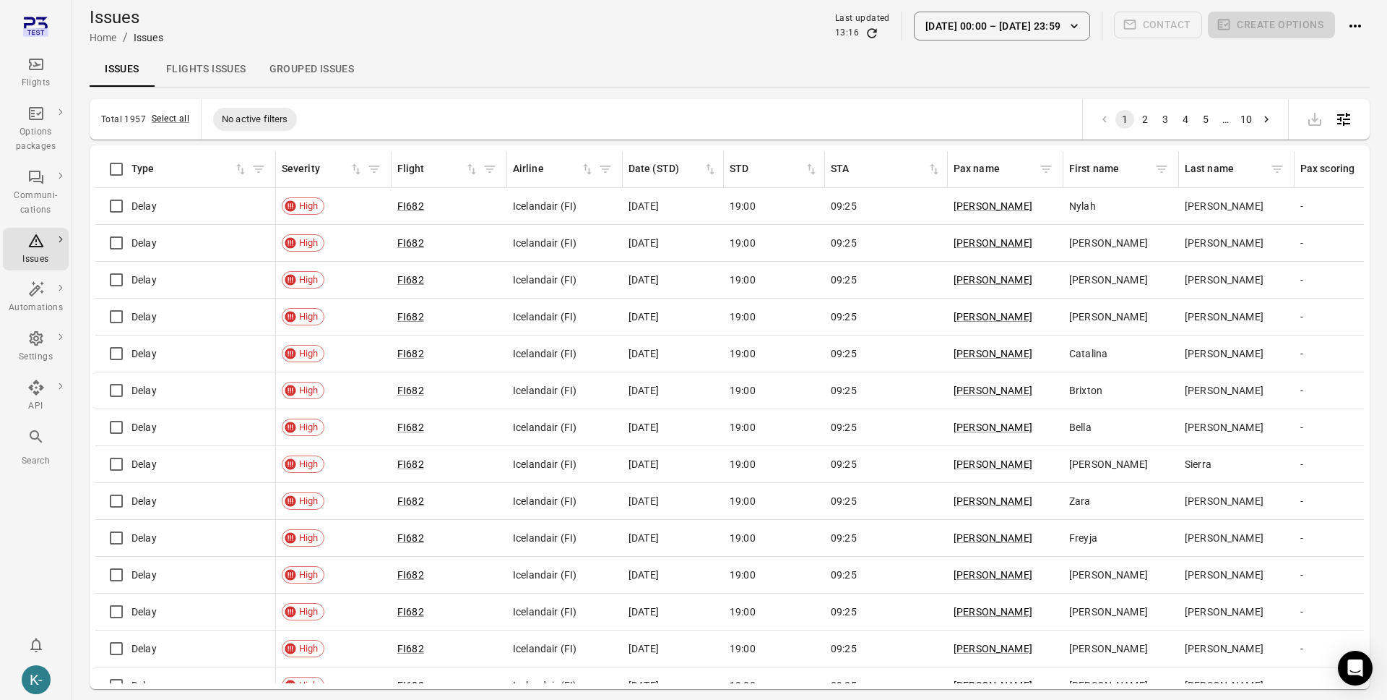
click at [307, 65] on link "Grouped issues" at bounding box center [312, 69] width 108 height 35
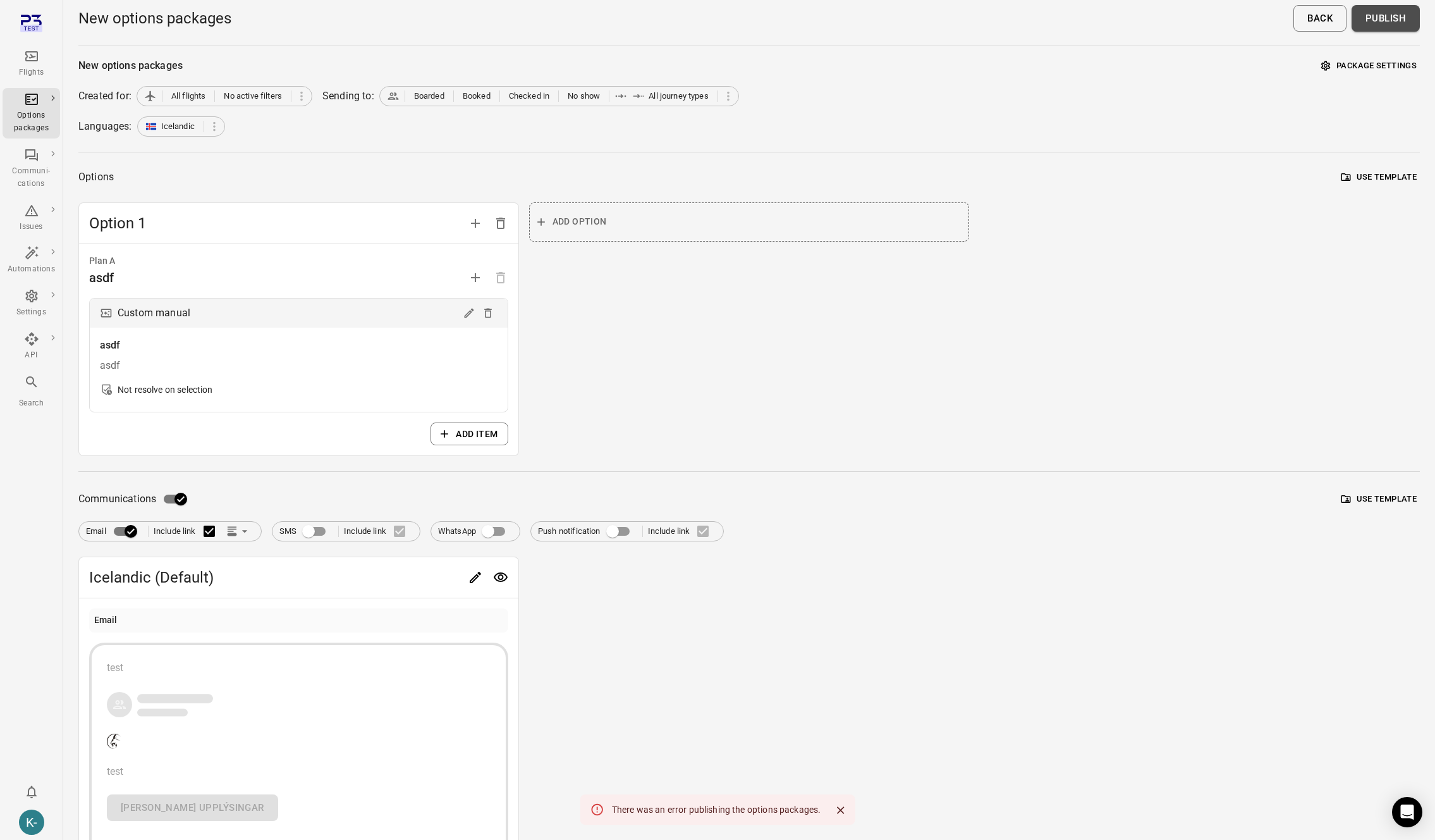
click at [1378, 13] on button "Publish" at bounding box center [1386, 18] width 68 height 26
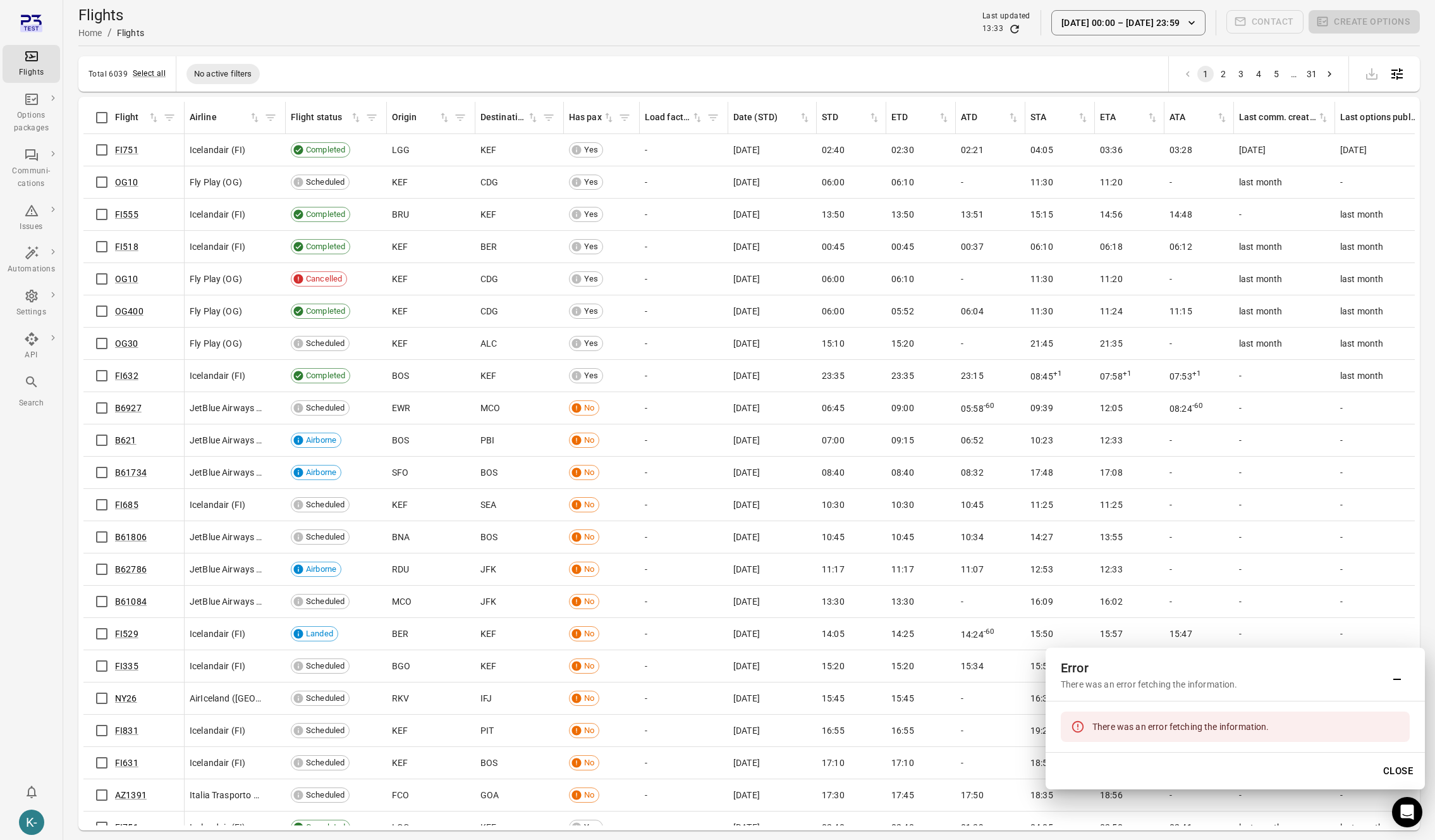
click at [234, 35] on div "Flights Home / Flights Last updated 13:33 1 Sep 00:00 – 15 Oct 23:59 Contact Cr…" at bounding box center [749, 23] width 1341 height 35
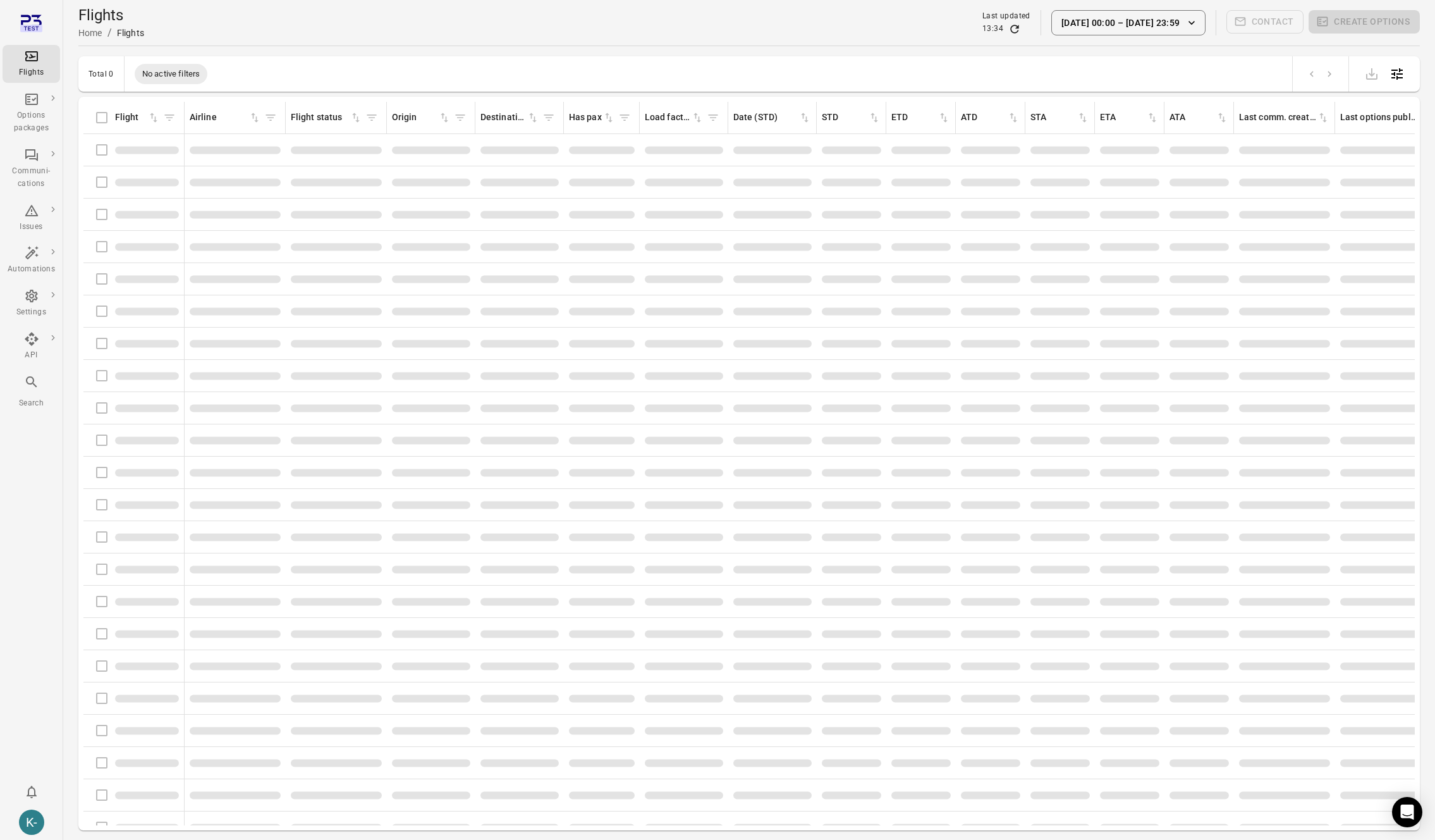
click at [1140, 23] on button "[DATE] 00:00 – [DATE] 23:59" at bounding box center [1129, 23] width 154 height 25
click at [1231, 98] on icon "Choose date, selected date is Sep 1, 2025" at bounding box center [1232, 92] width 15 height 15
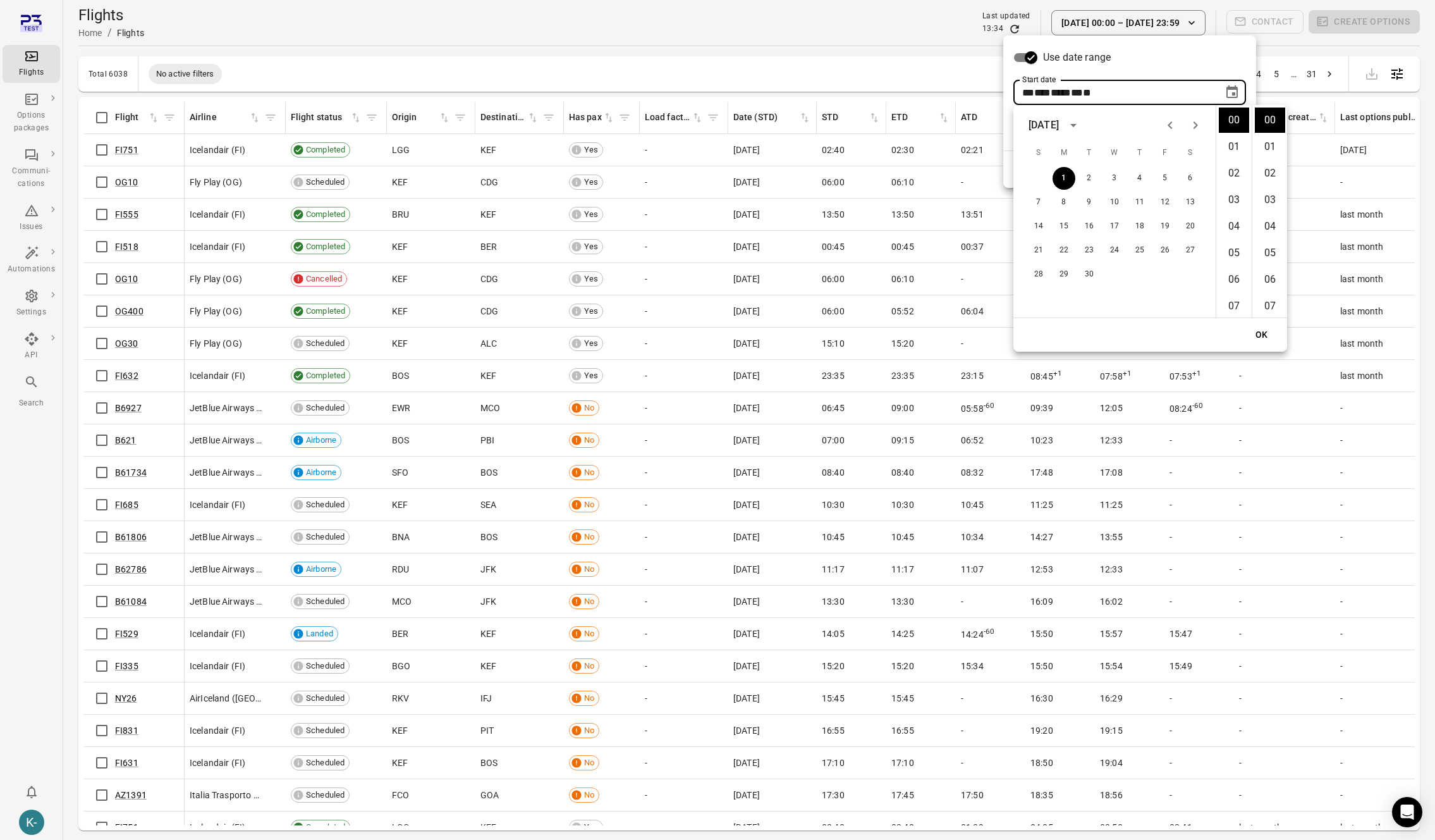
click at [1191, 126] on icon "Next month" at bounding box center [1195, 124] width 15 height 15
click at [1114, 181] on button "1" at bounding box center [1115, 178] width 23 height 23
type input "**********"
click at [1265, 333] on button "OK" at bounding box center [1262, 334] width 40 height 24
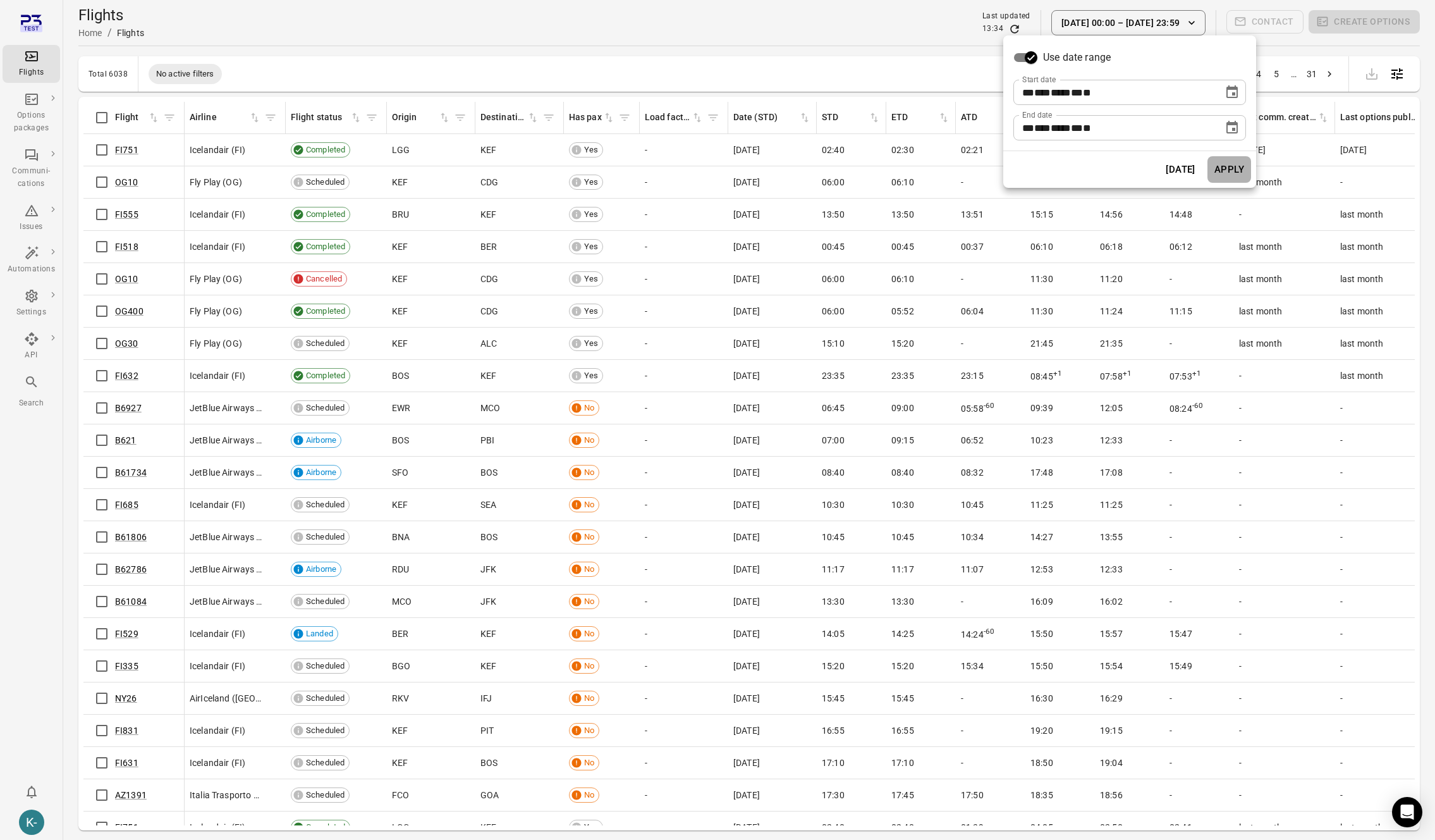
click at [1227, 168] on button "Apply" at bounding box center [1229, 169] width 44 height 26
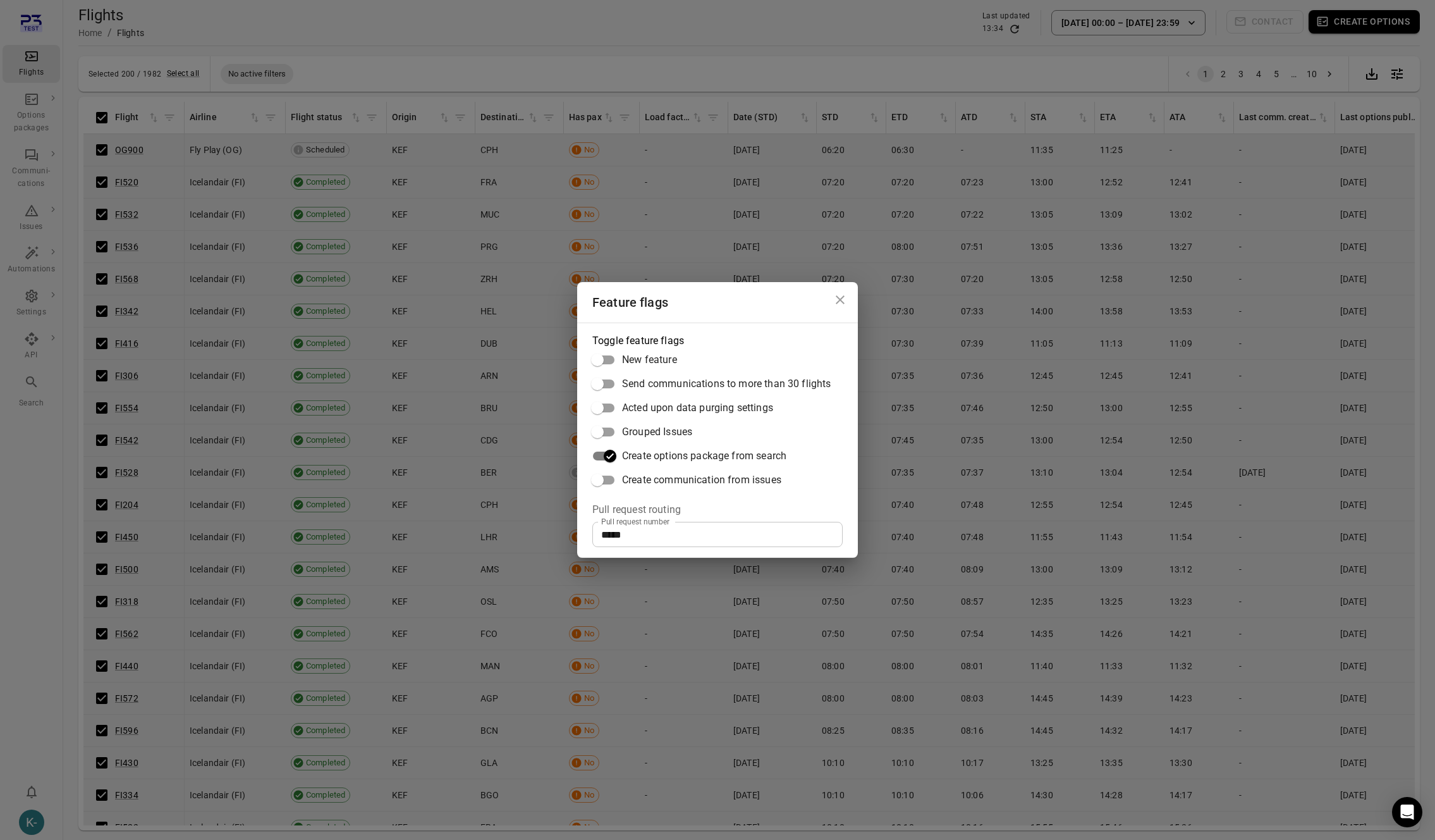
click at [312, 15] on div "Feature flags Toggle feature flags New feature Send communications to more than…" at bounding box center [718, 420] width 1435 height 840
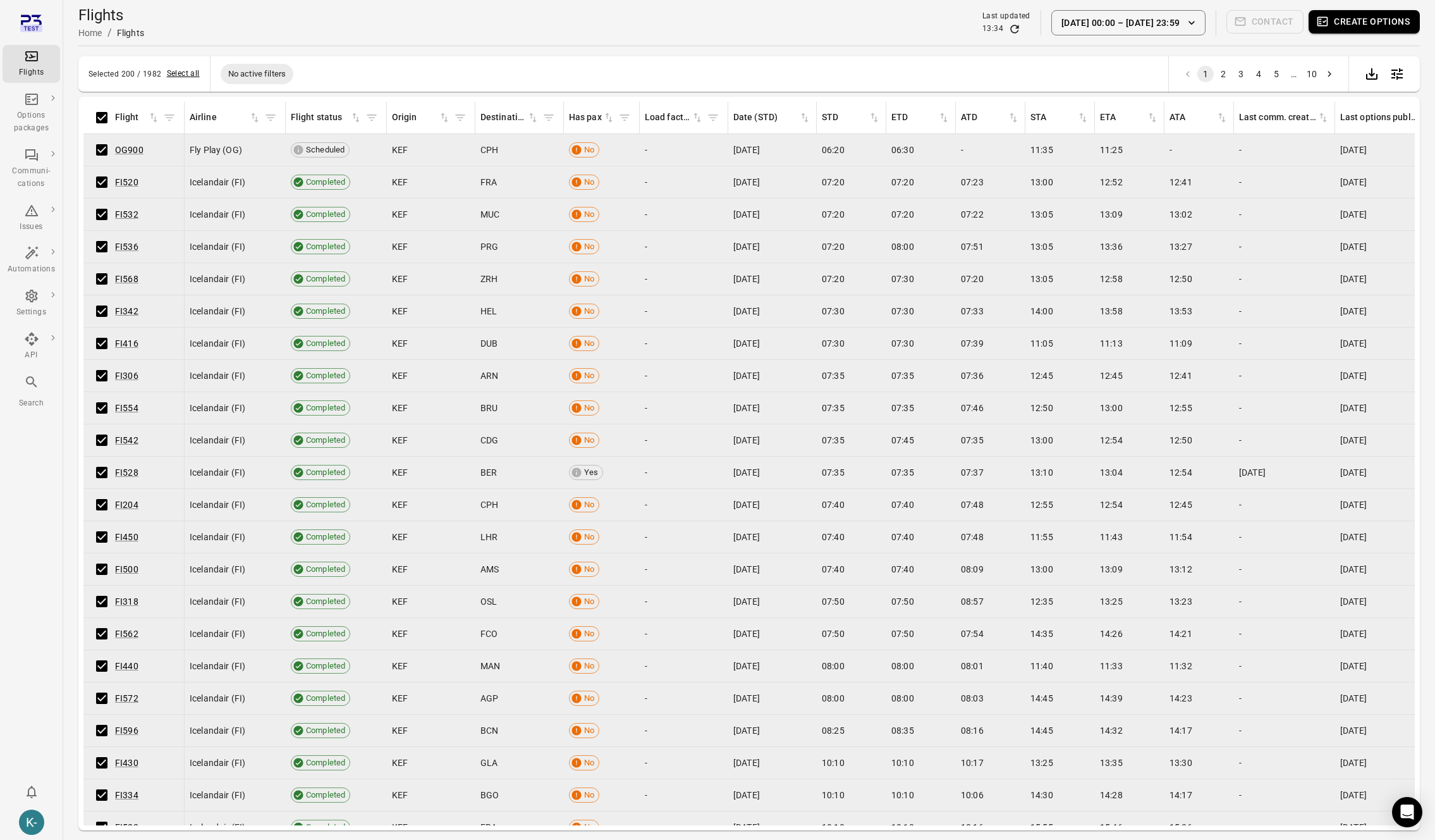
click at [178, 71] on button "Select all" at bounding box center [184, 74] width 33 height 12
click at [1376, 20] on button "Create options" at bounding box center [1364, 22] width 111 height 24
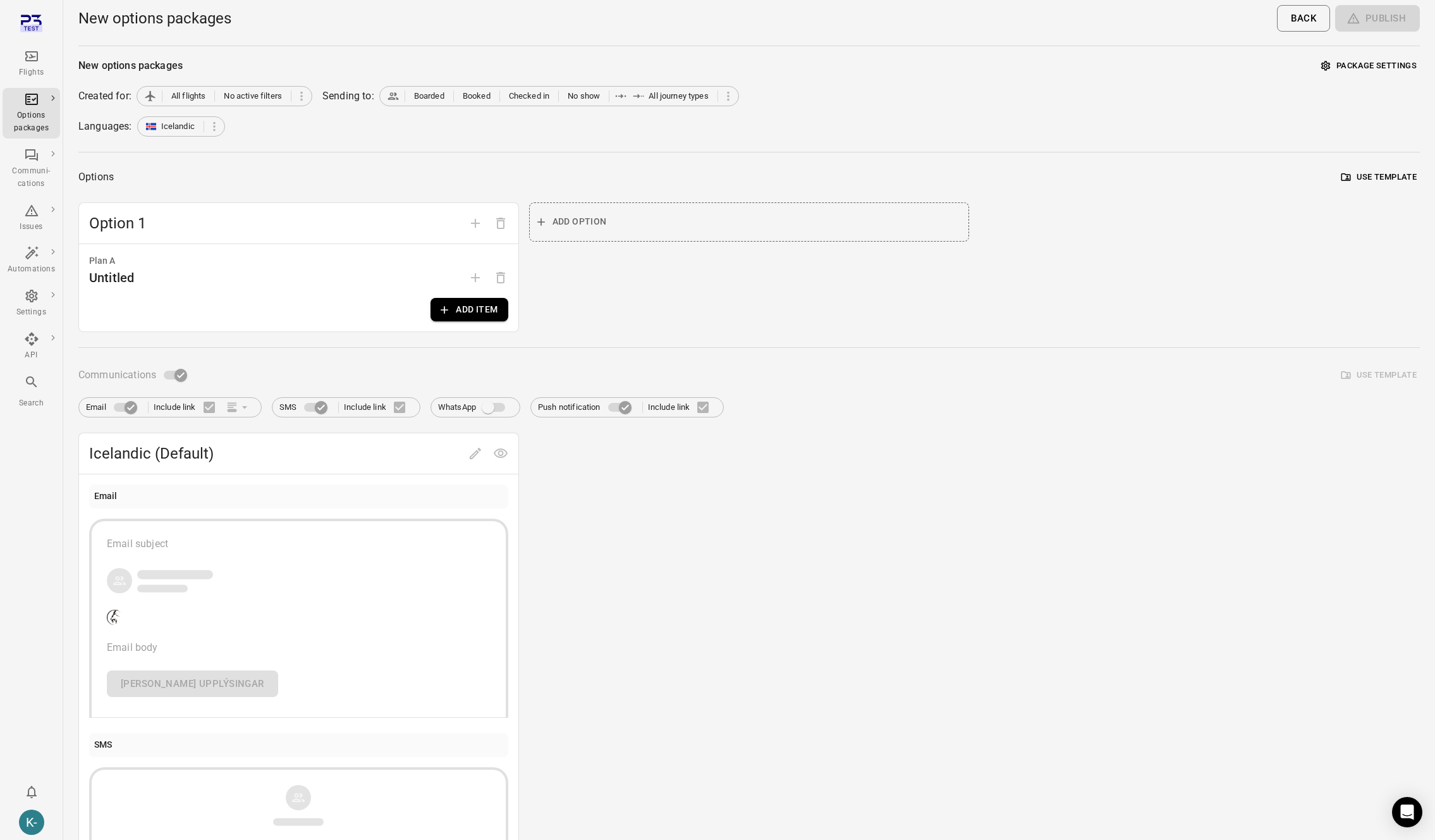
click at [467, 300] on button "Add item" at bounding box center [469, 309] width 77 height 24
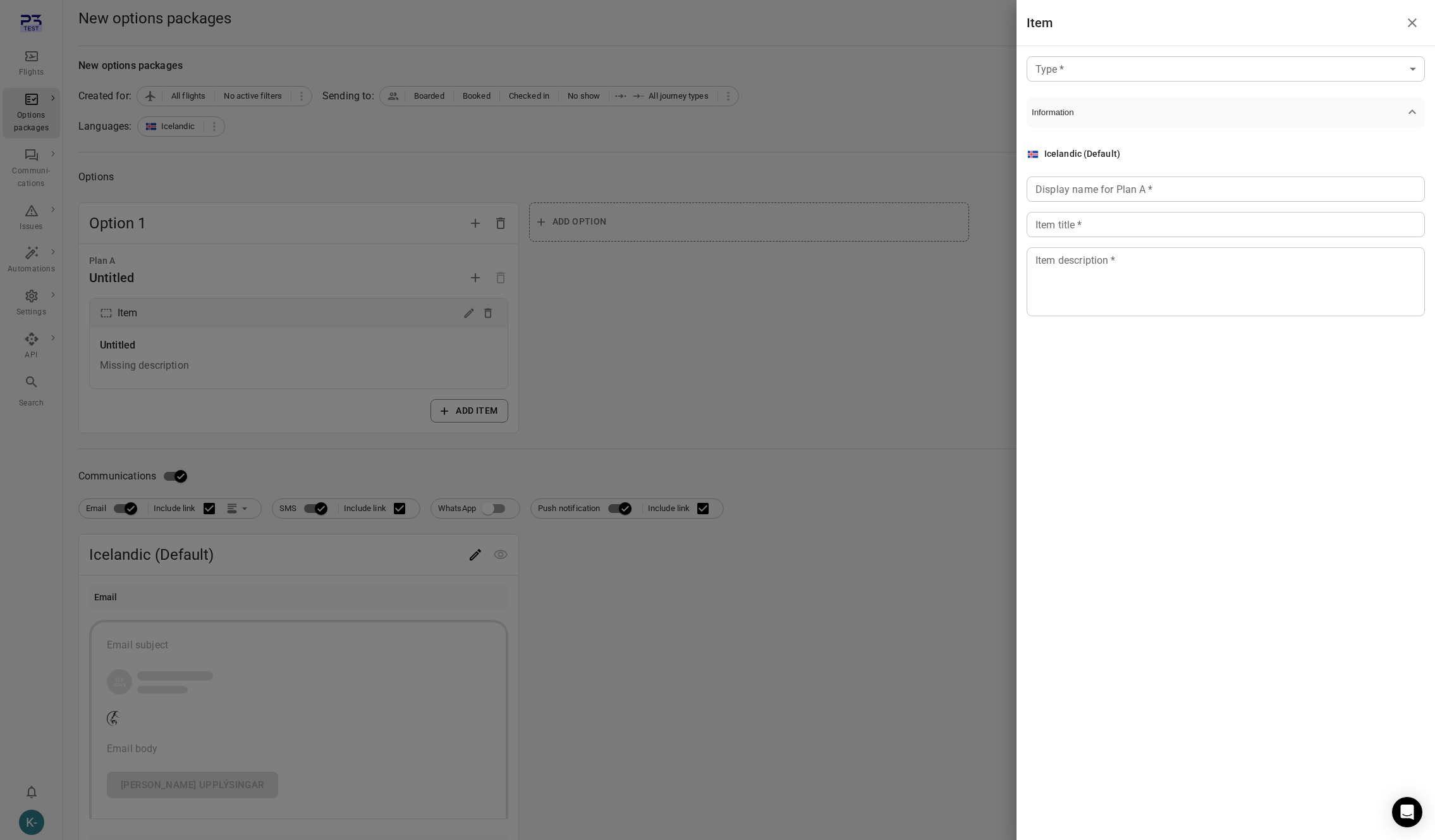
click at [1218, 70] on body "Flights Options packages Communi-cations Issues Automations Settings API Search…" at bounding box center [718, 654] width 1435 height 1307
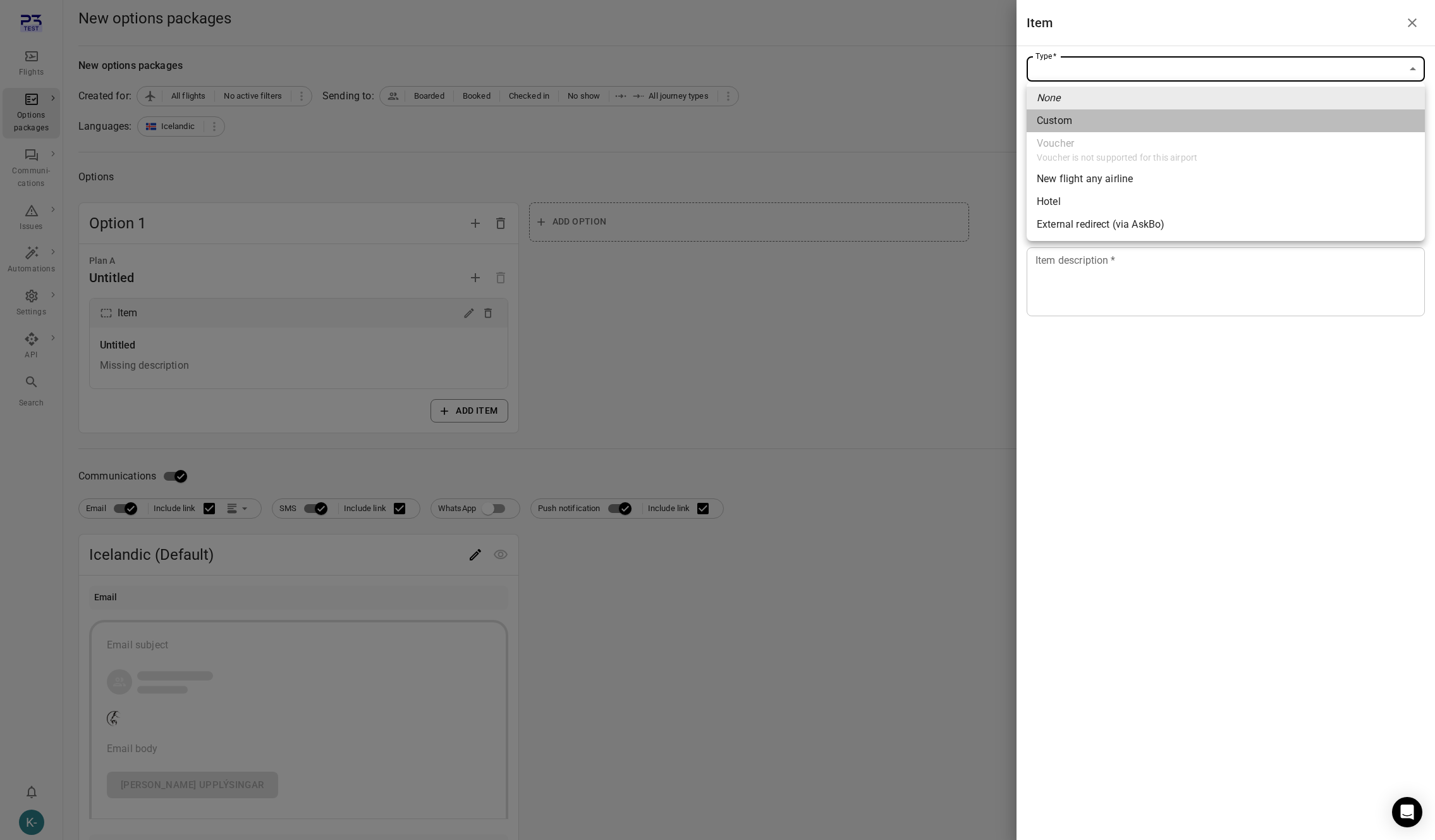
click at [1047, 123] on div "Custom" at bounding box center [1054, 120] width 35 height 15
type input "******"
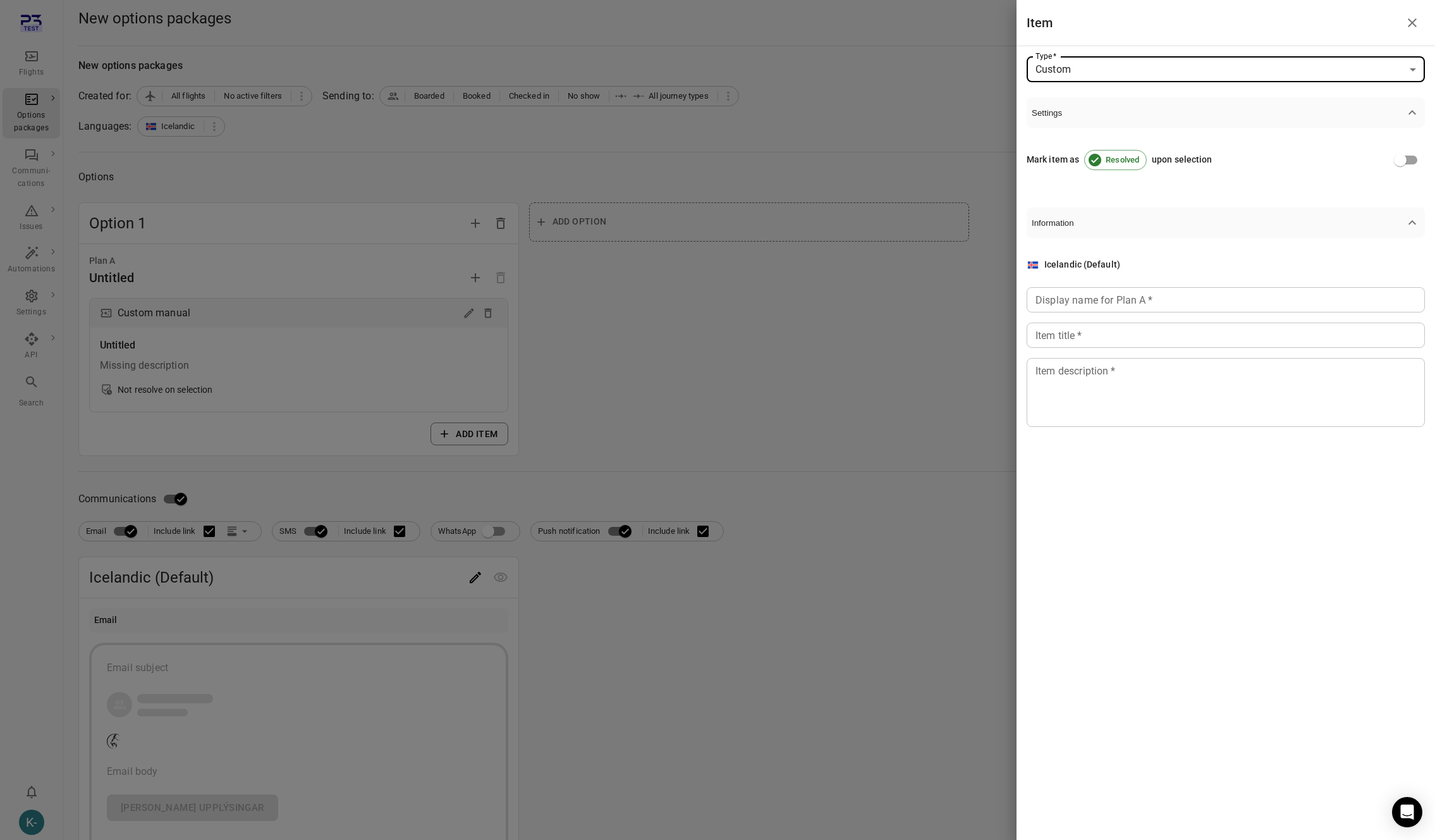
click at [1073, 295] on div "Display name for Plan A   * Display name for Plan A   *" at bounding box center [1226, 299] width 398 height 25
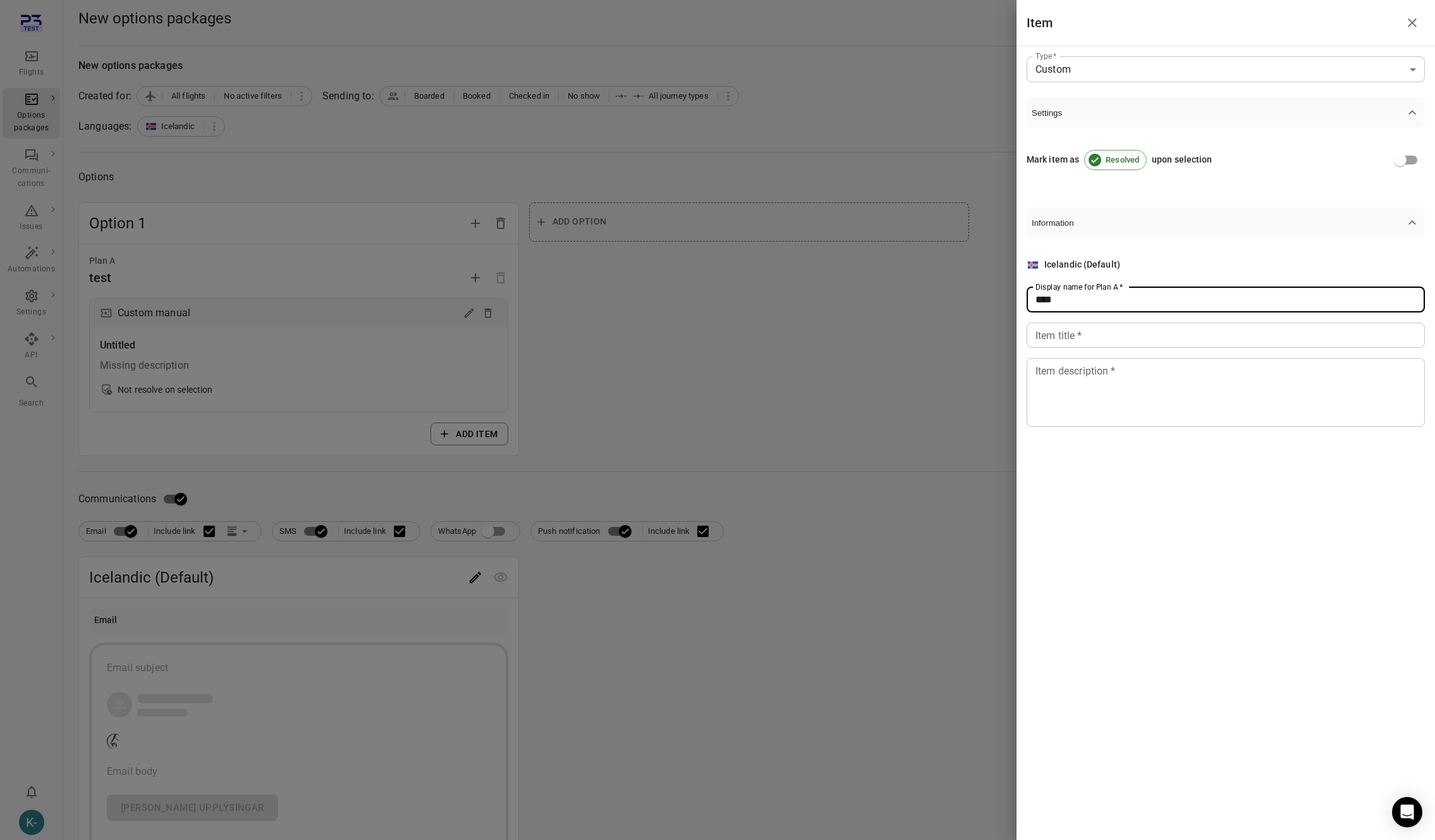
type input "****"
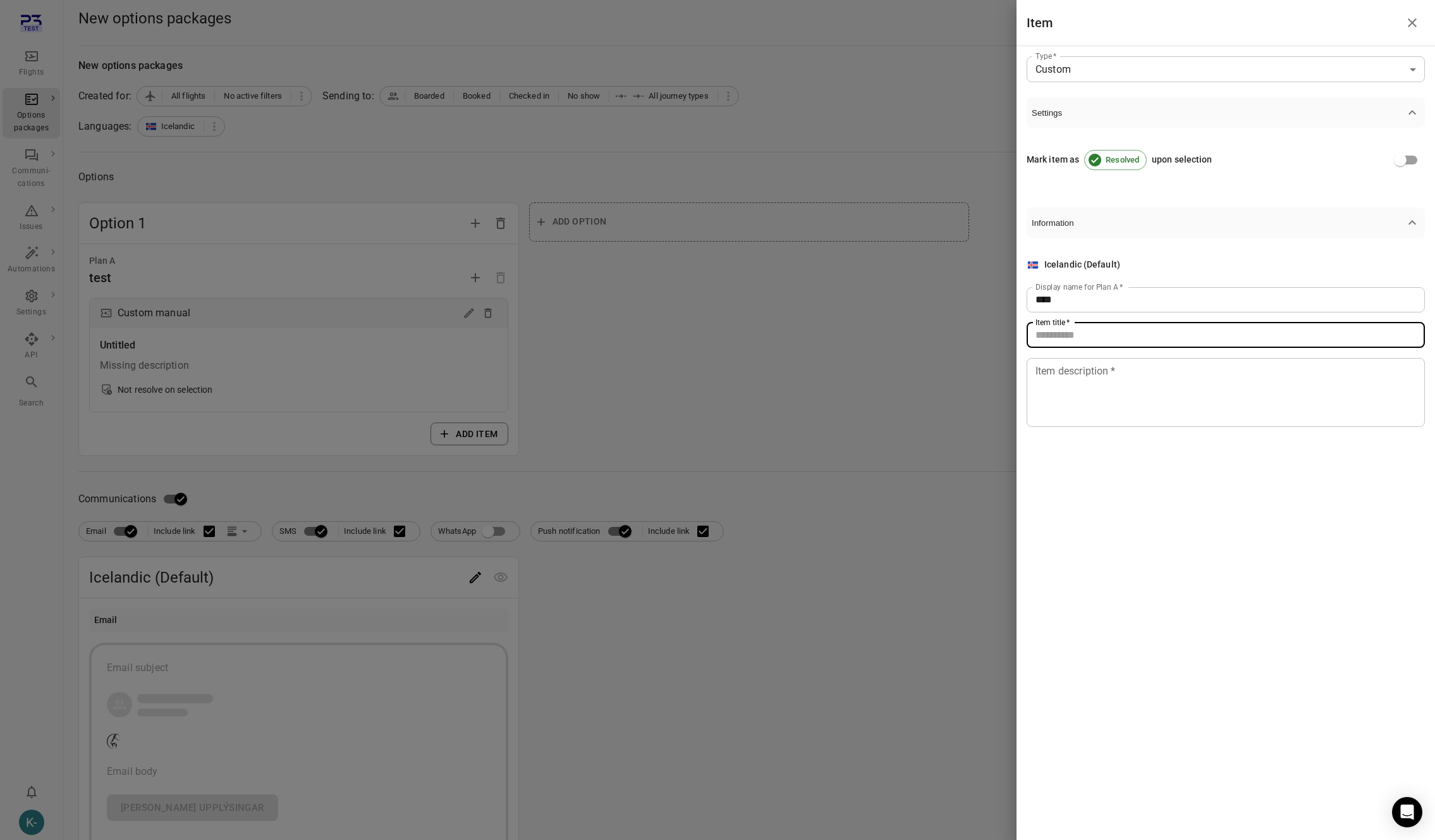
click at [1043, 343] on input "Item title   *" at bounding box center [1226, 335] width 398 height 25
type input "****"
click at [1057, 390] on textarea "Item description   *" at bounding box center [1226, 392] width 381 height 58
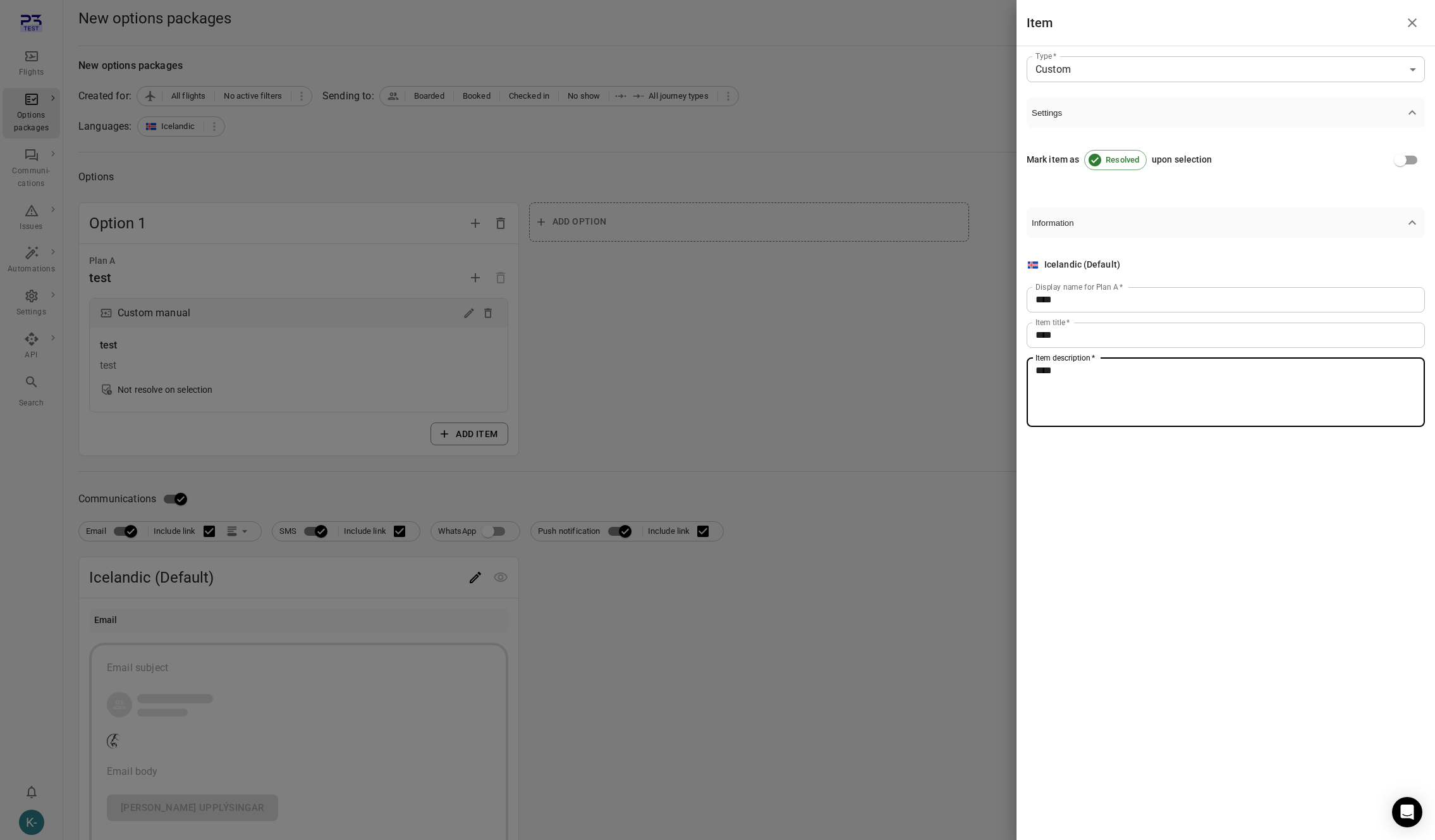
type textarea "****"
click at [815, 355] on div at bounding box center [718, 420] width 1435 height 840
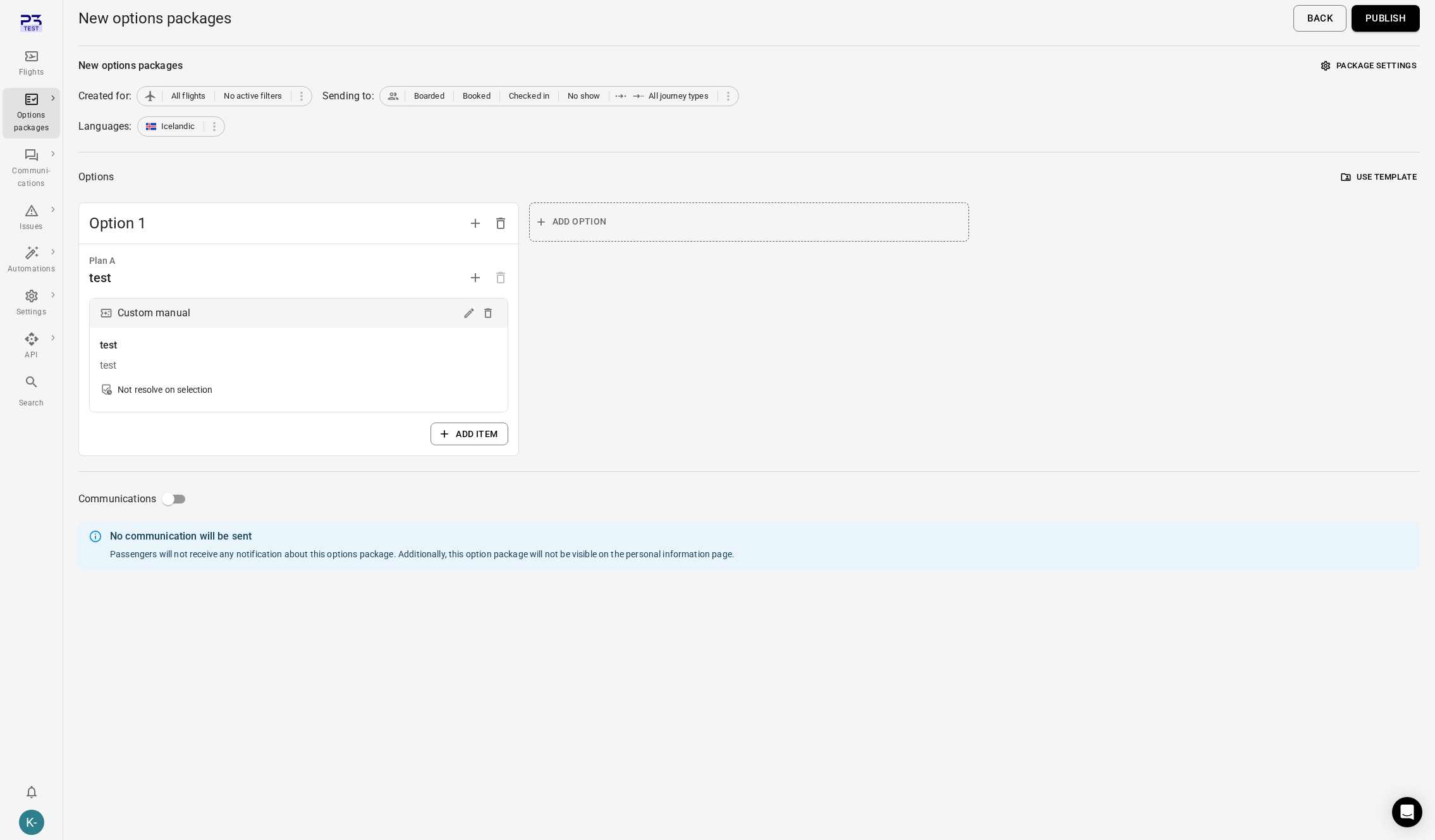
click at [1378, 20] on button "Publish" at bounding box center [1386, 18] width 68 height 26
